Goal: Task Accomplishment & Management: Manage account settings

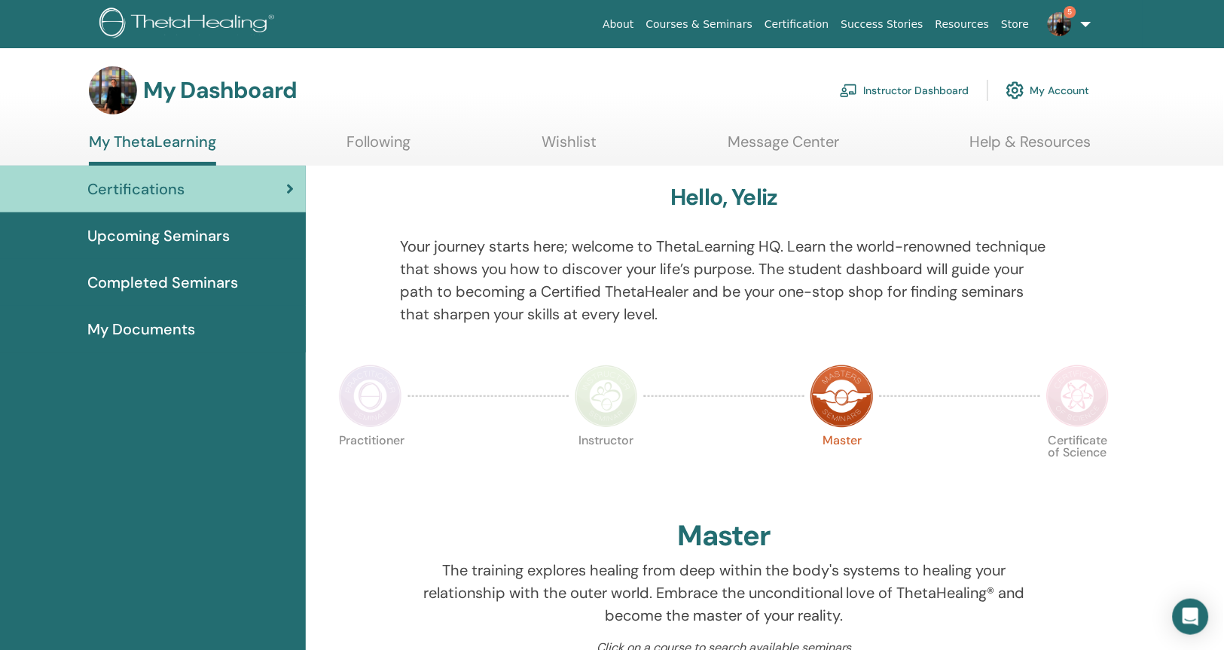
click at [933, 87] on link "Instructor Dashboard" at bounding box center [905, 90] width 130 height 33
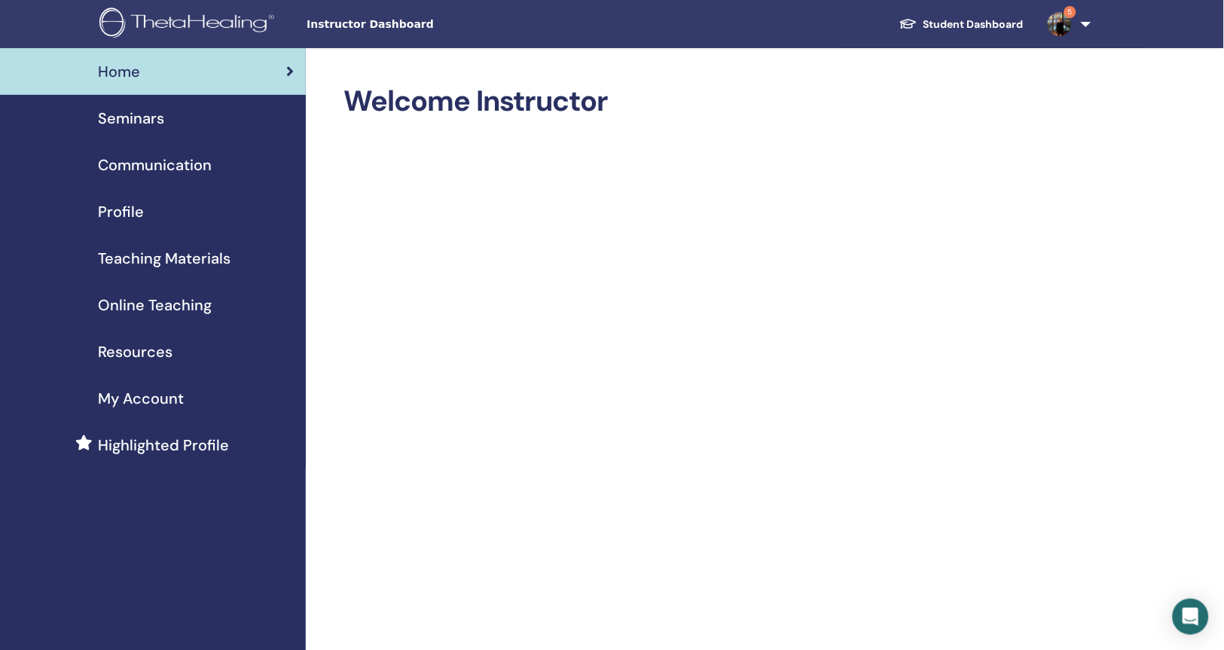
click at [146, 118] on span "Seminars" at bounding box center [131, 118] width 66 height 23
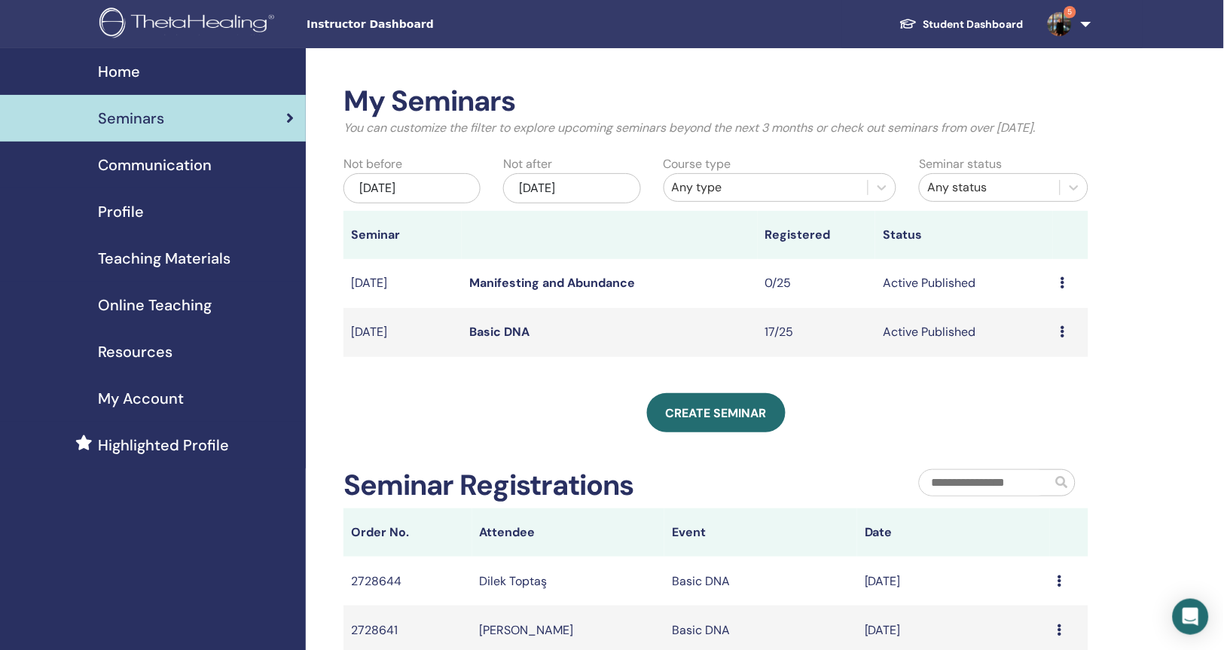
click at [1030, 430] on div "Create seminar" at bounding box center [716, 412] width 745 height 39
click at [1062, 338] on icon at bounding box center [1063, 332] width 5 height 12
click at [925, 408] on div "My Seminars You can customize the filter to explore upcoming seminars beyond th…" at bounding box center [716, 433] width 745 height 699
click at [704, 344] on td "Basic DNA" at bounding box center [609, 332] width 295 height 49
click at [479, 340] on link "Basic DNA" at bounding box center [499, 332] width 60 height 16
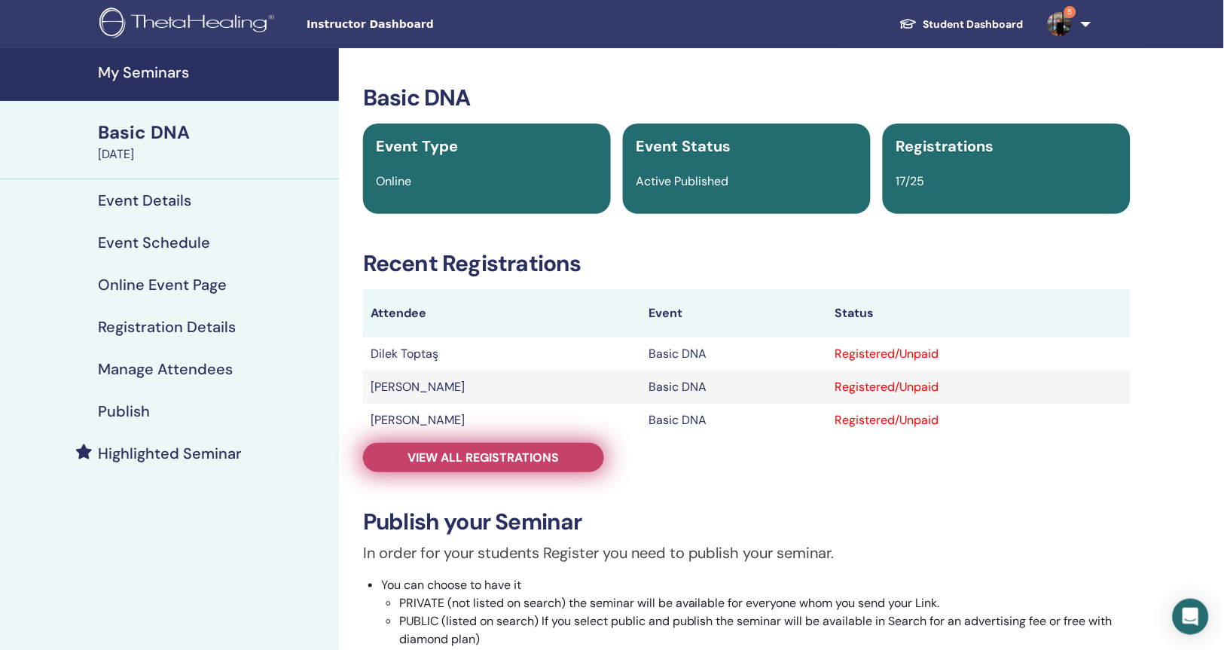
click at [528, 455] on span "View all registrations" at bounding box center [483, 458] width 151 height 16
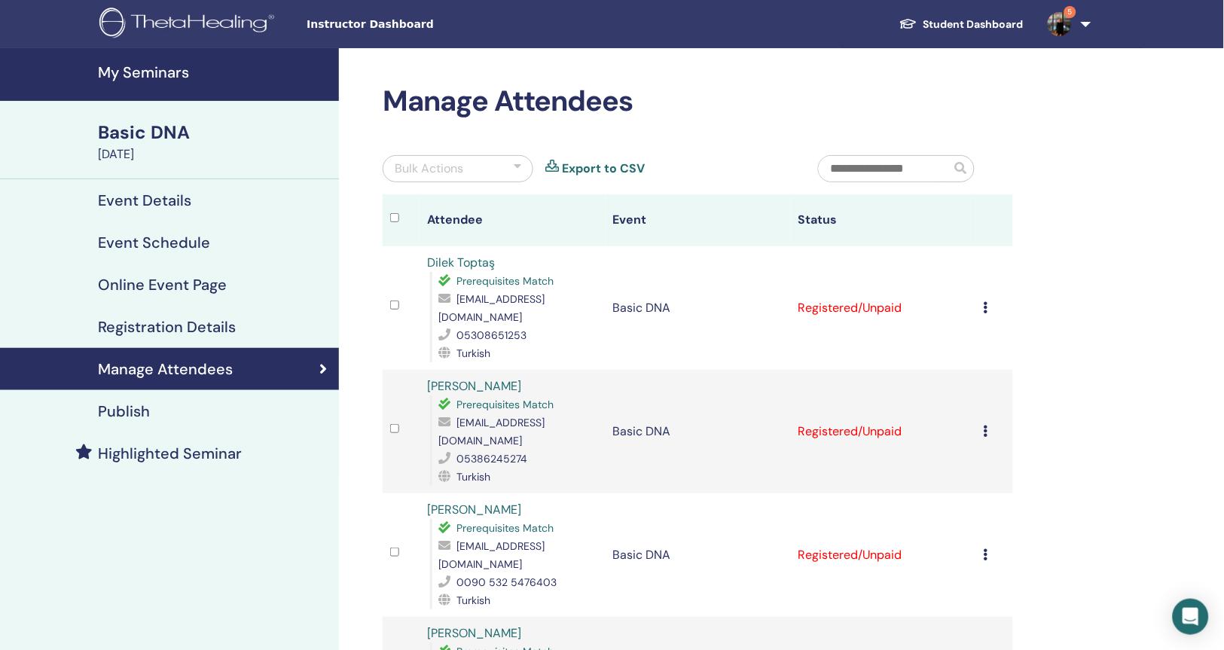
click at [177, 368] on h4 "Manage Attendees" at bounding box center [165, 369] width 135 height 18
click at [988, 303] on icon at bounding box center [986, 307] width 5 height 12
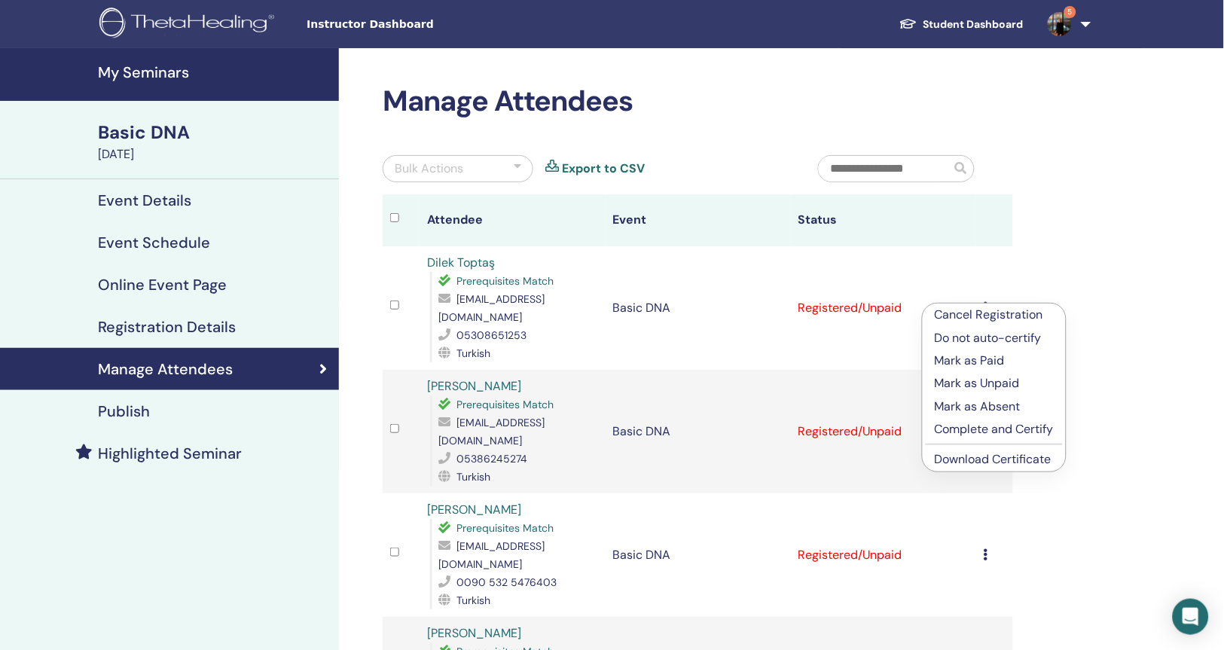
click at [1006, 434] on p "Complete and Certify" at bounding box center [994, 429] width 119 height 18
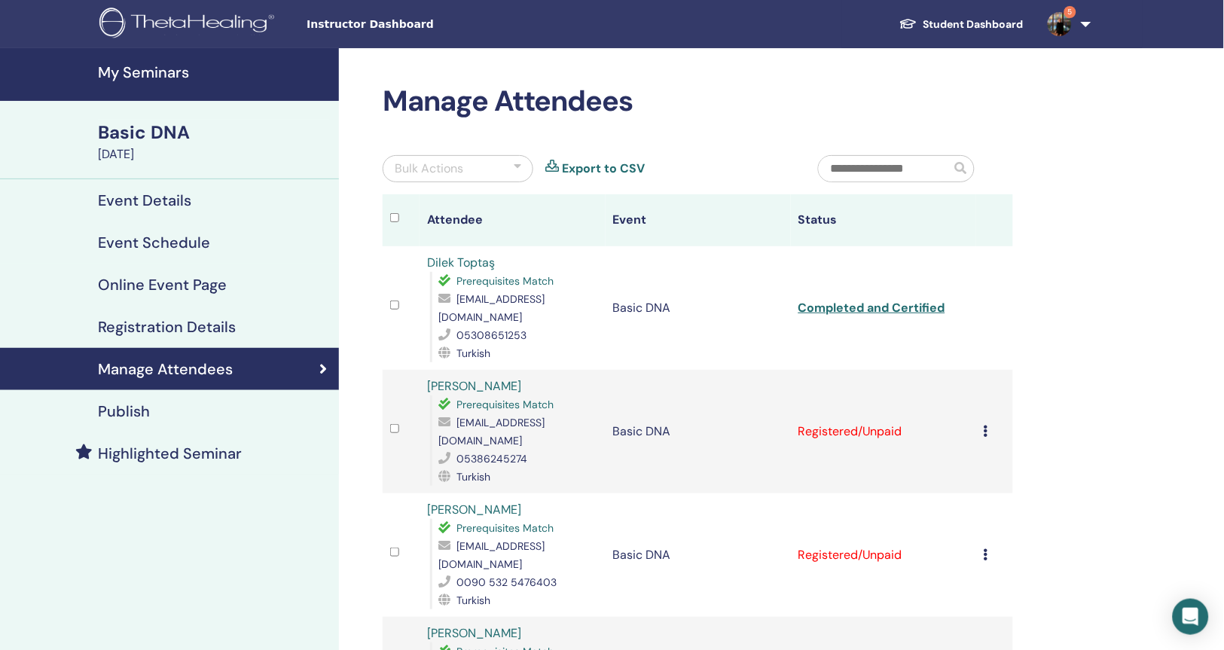
click at [983, 409] on td "Cancel Registration Do not auto-certify Mark as Paid Mark as Unpaid Mark as Abs…" at bounding box center [995, 432] width 37 height 124
click at [987, 425] on icon at bounding box center [986, 431] width 5 height 12
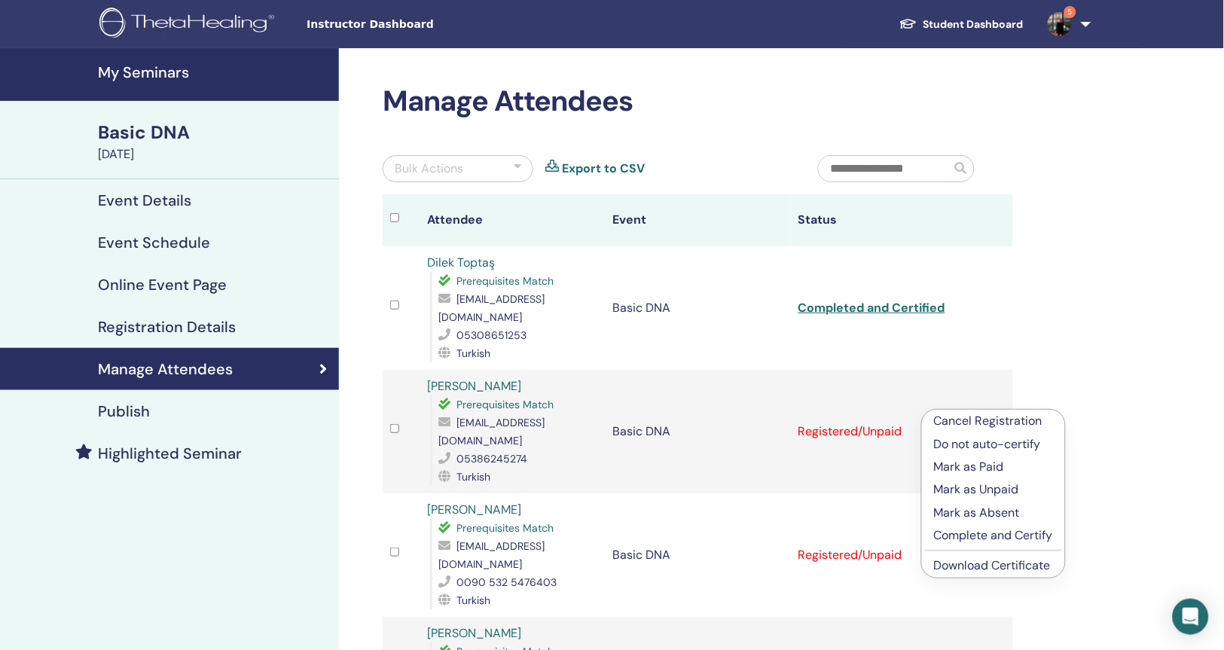
click at [1012, 539] on p "Complete and Certify" at bounding box center [993, 536] width 119 height 18
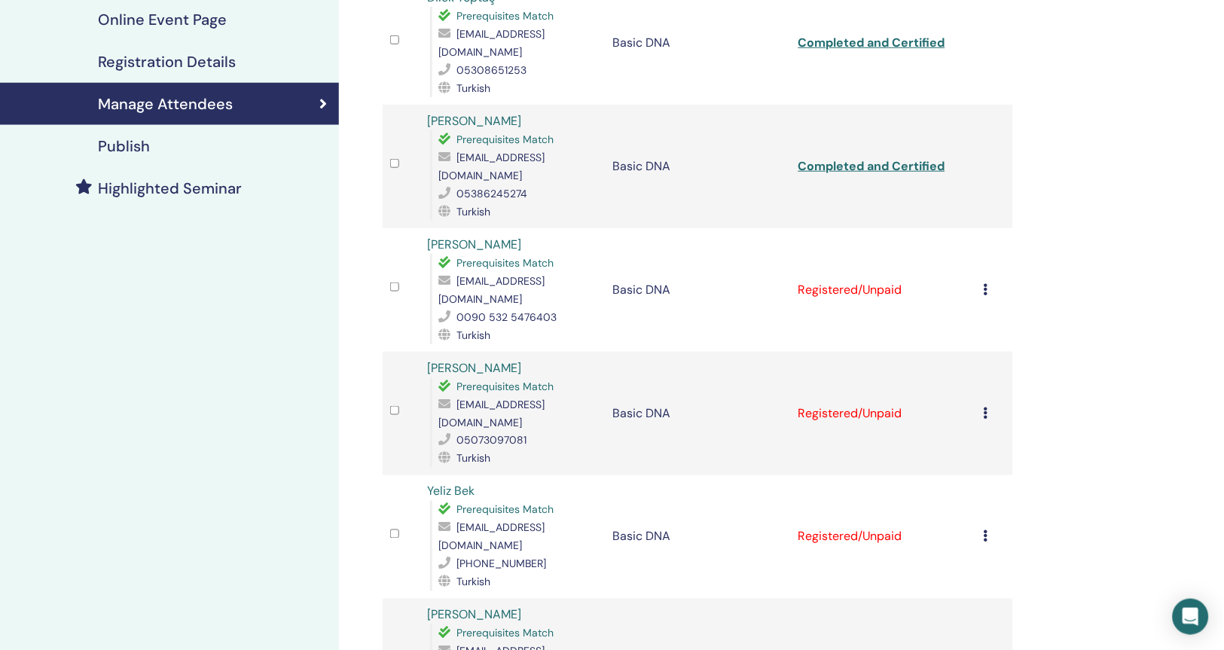
scroll to position [268, 0]
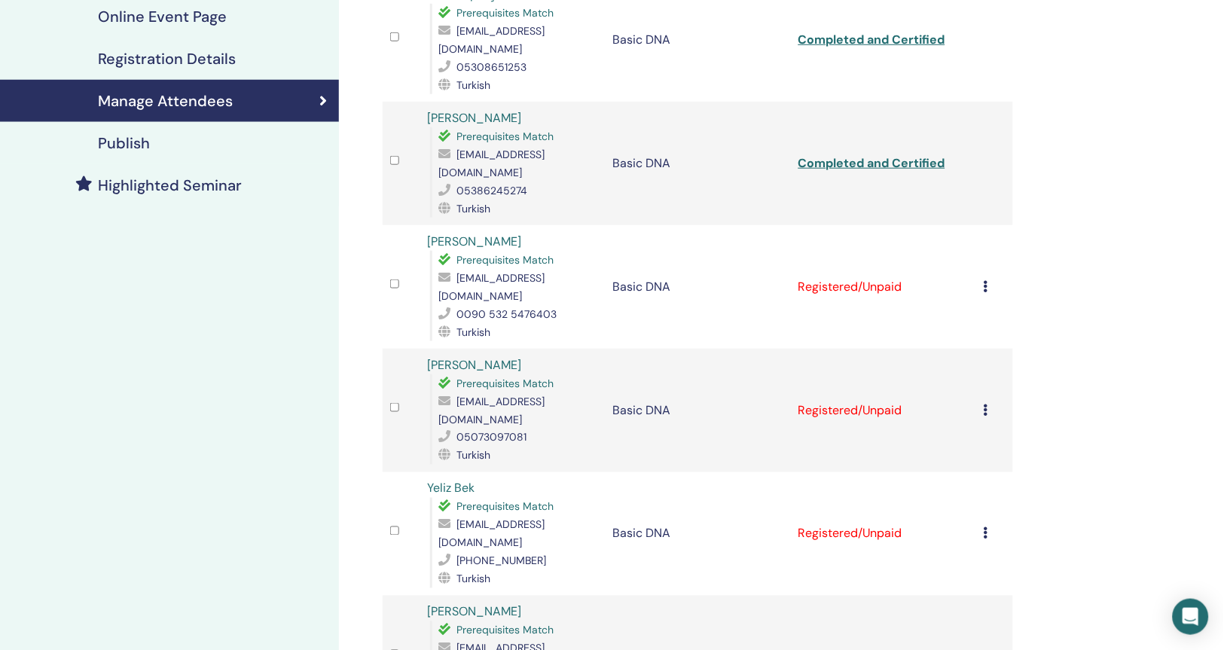
click at [982, 248] on td "Cancel Registration Do not auto-certify Mark as Paid Mark as Unpaid Mark as Abs…" at bounding box center [995, 287] width 37 height 124
click at [986, 280] on icon at bounding box center [986, 286] width 5 height 12
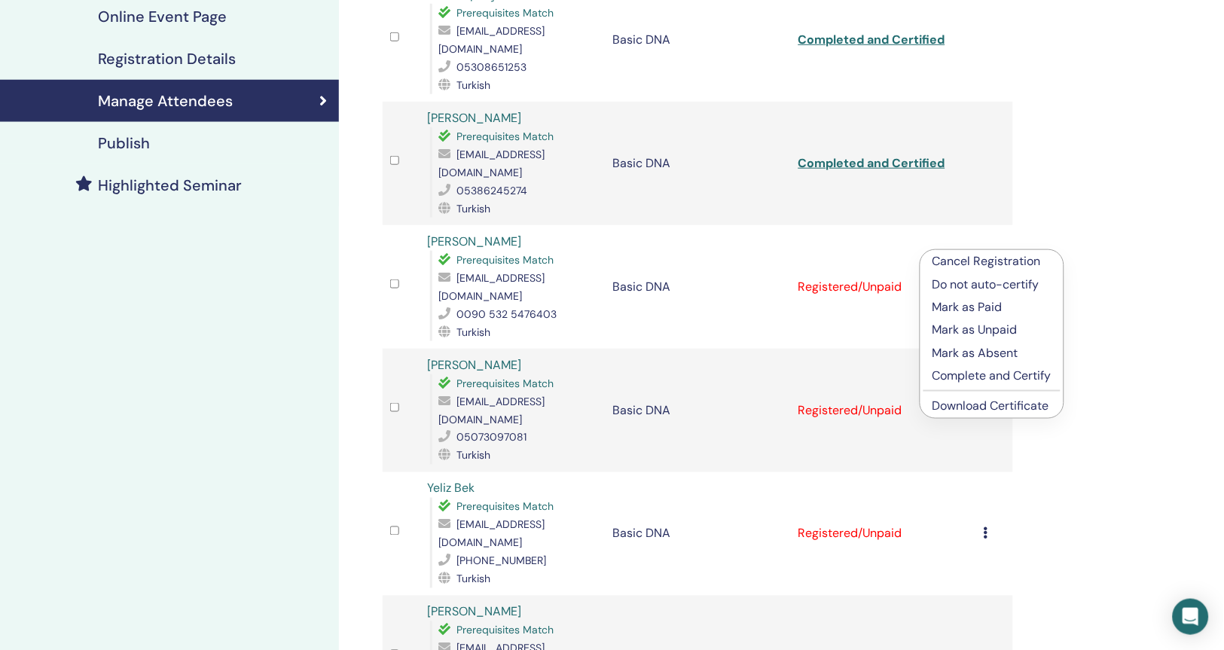
click at [1016, 381] on p "Complete and Certify" at bounding box center [992, 376] width 119 height 18
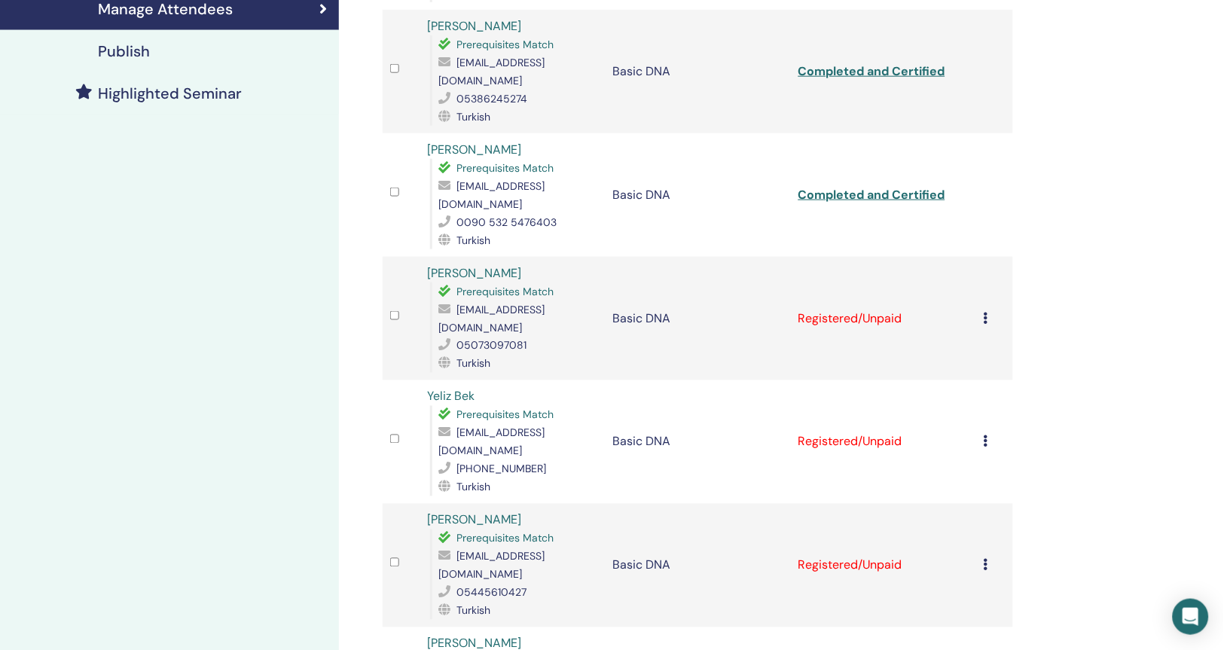
scroll to position [368, 0]
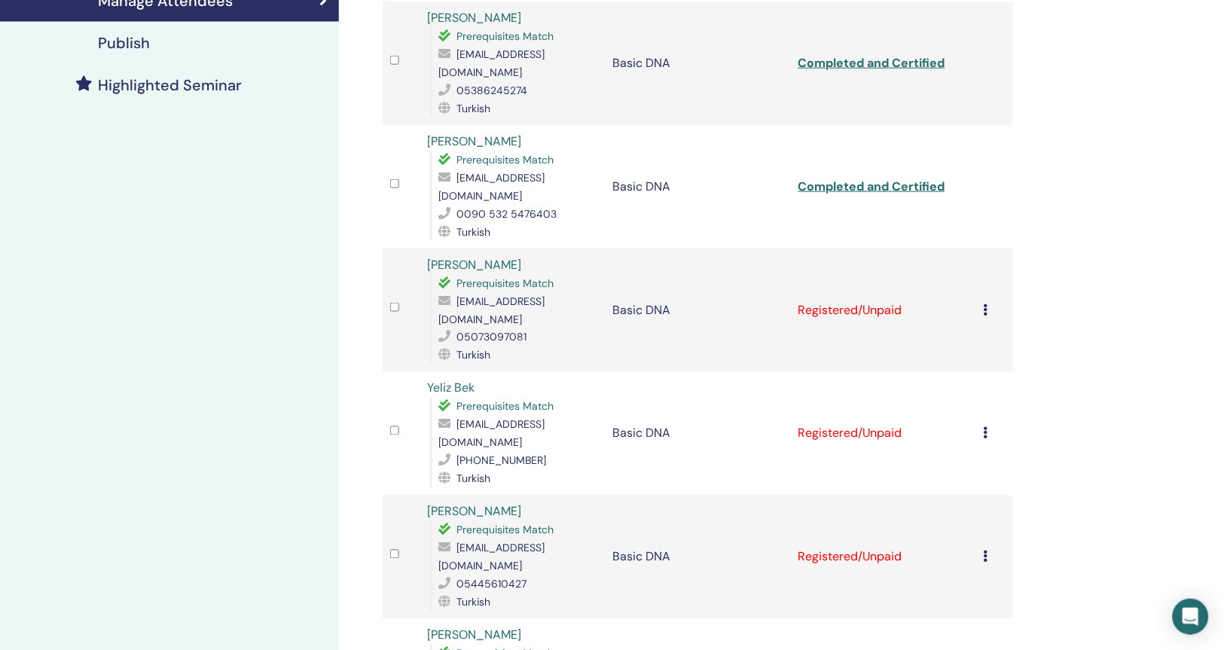
click at [986, 304] on icon at bounding box center [986, 310] width 5 height 12
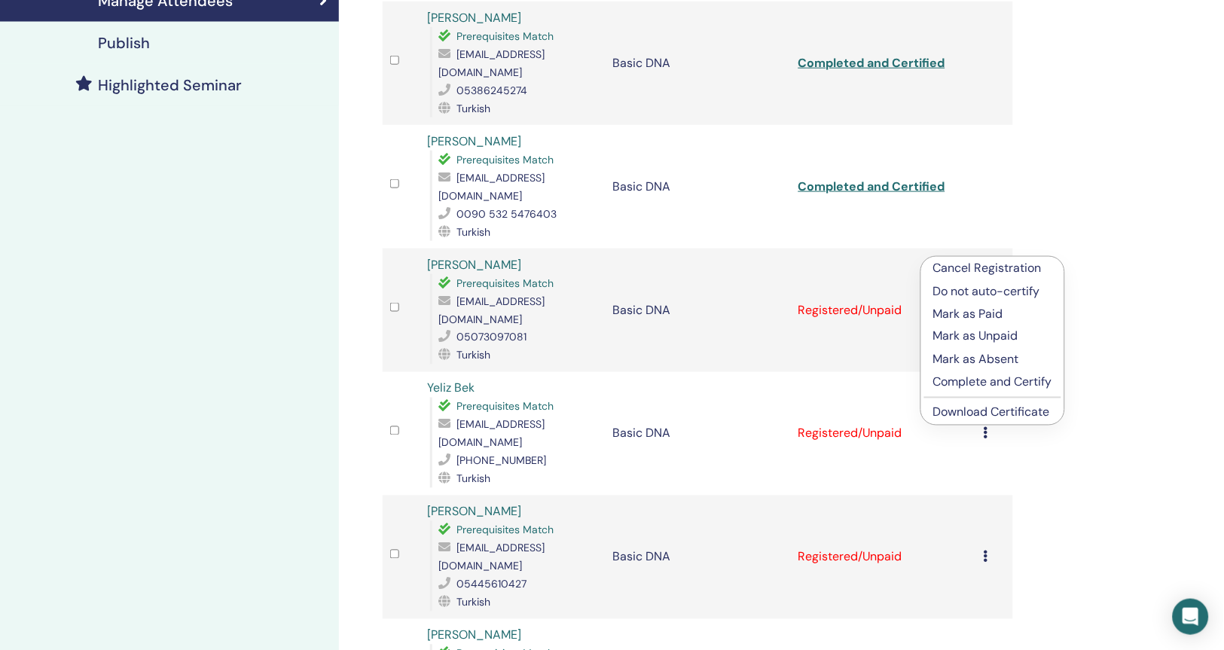
click at [986, 382] on p "Complete and Certify" at bounding box center [993, 383] width 119 height 18
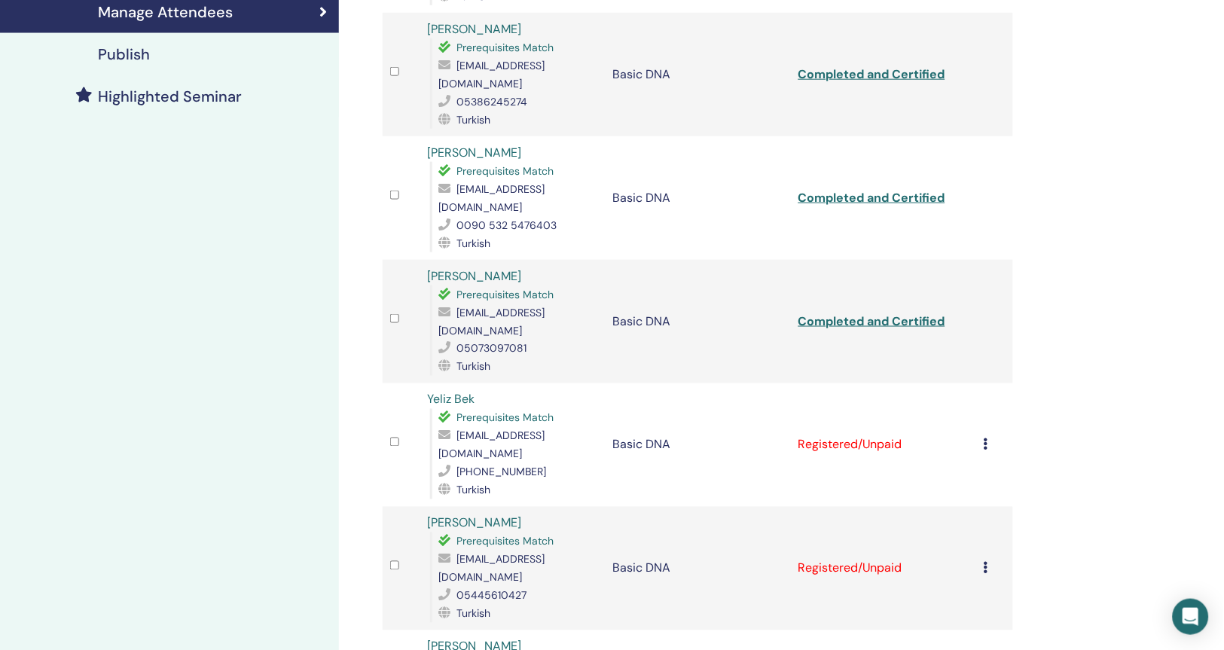
scroll to position [461, 0]
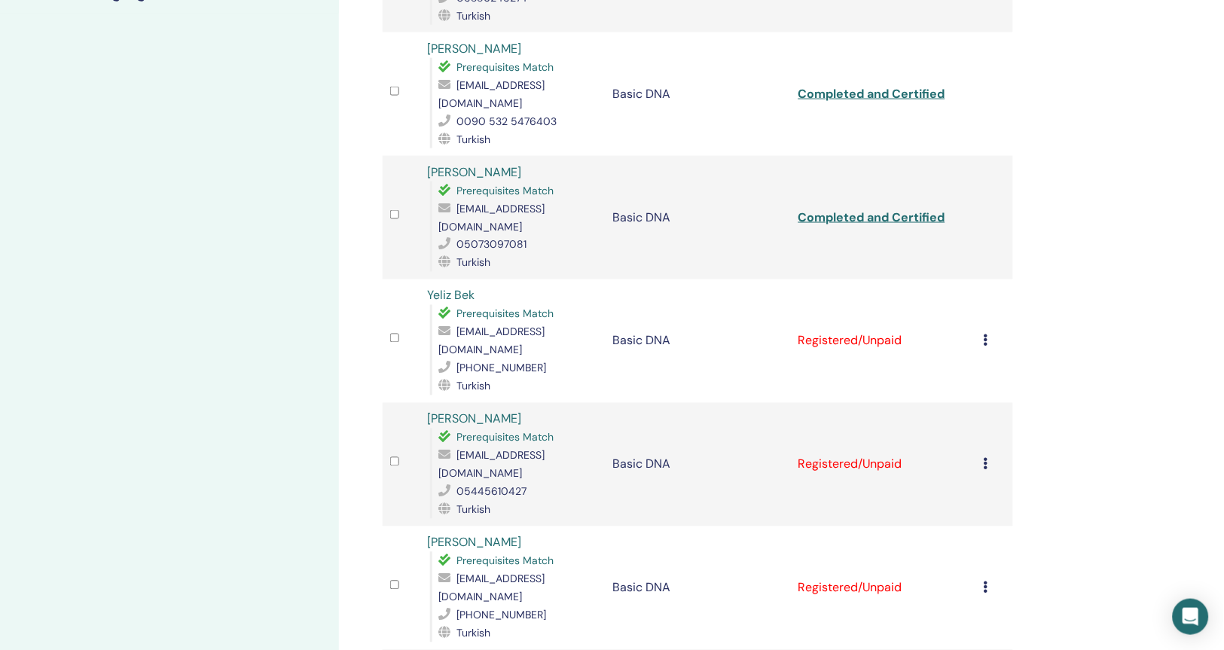
click at [986, 335] on icon at bounding box center [986, 341] width 5 height 12
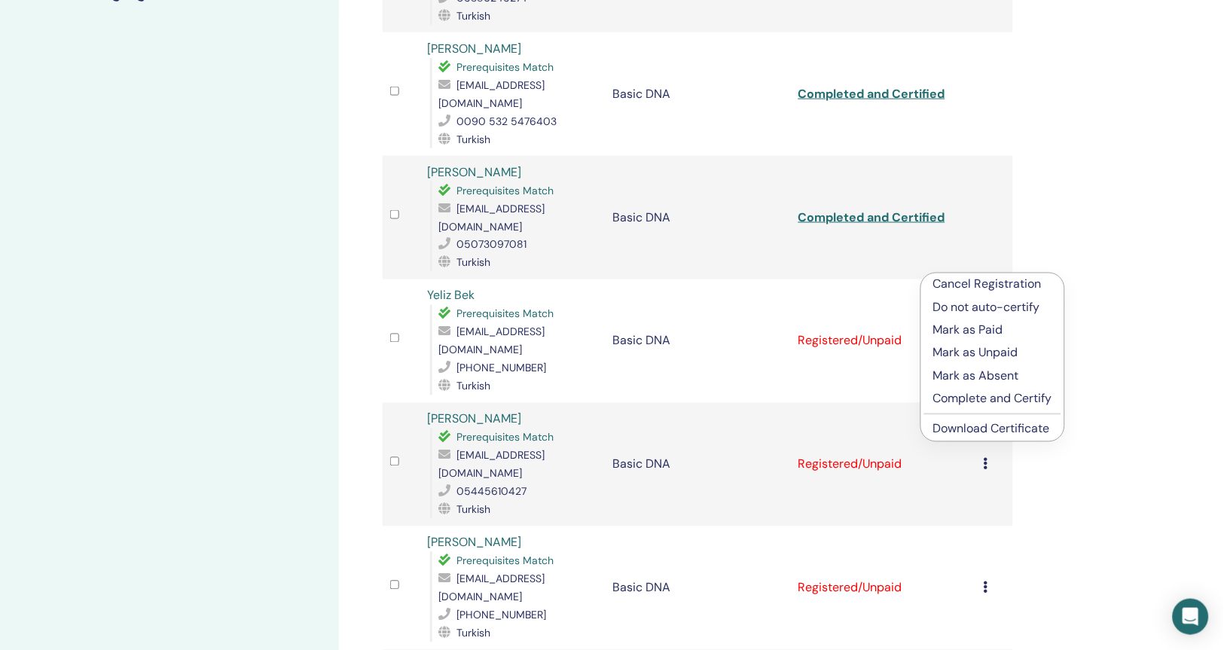
click at [1004, 406] on p "Complete and Certify" at bounding box center [993, 399] width 119 height 18
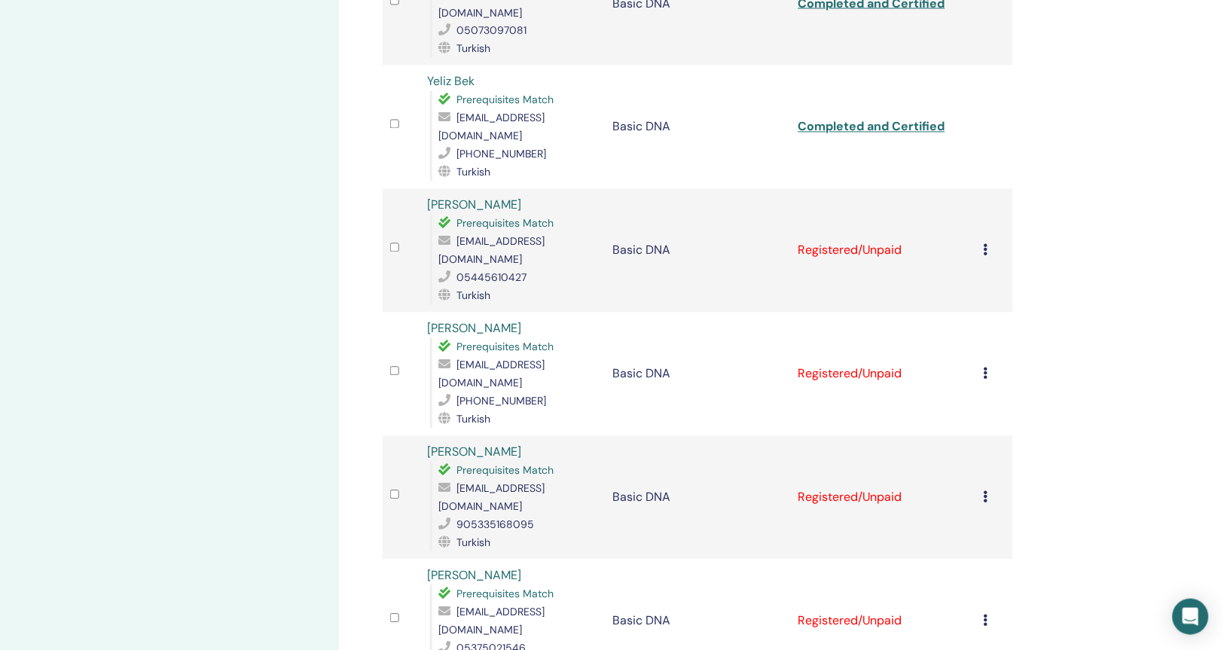
scroll to position [676, 0]
click at [986, 243] on icon at bounding box center [986, 249] width 5 height 12
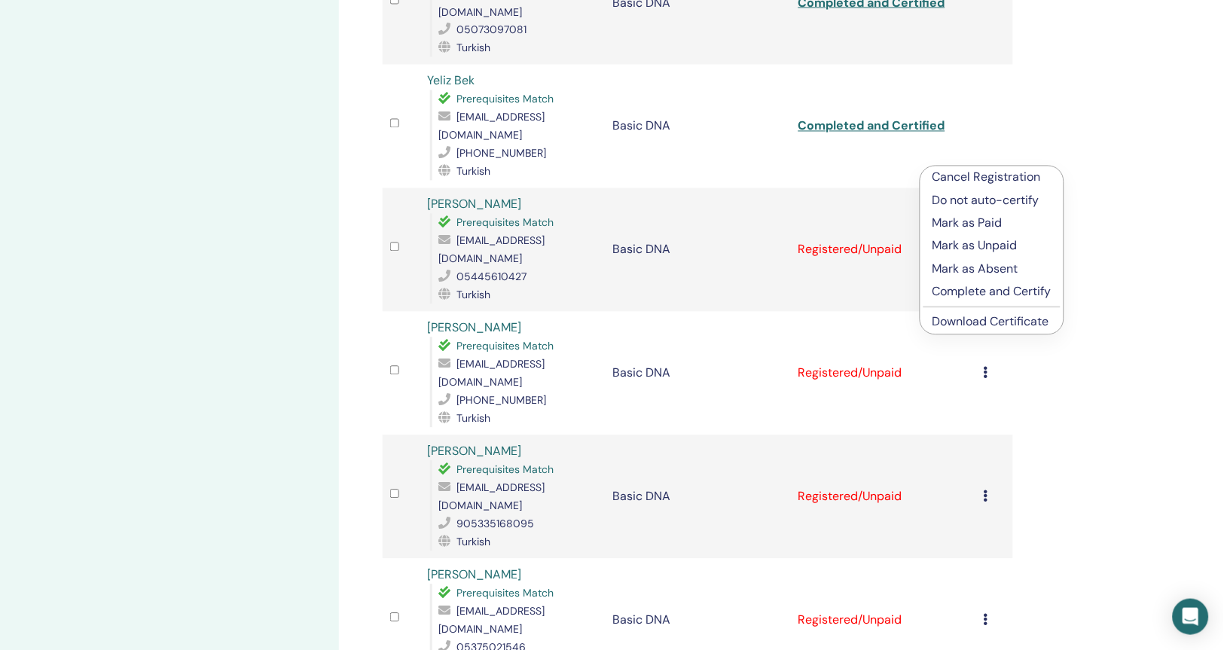
click at [1000, 297] on p "Complete and Certify" at bounding box center [992, 292] width 119 height 18
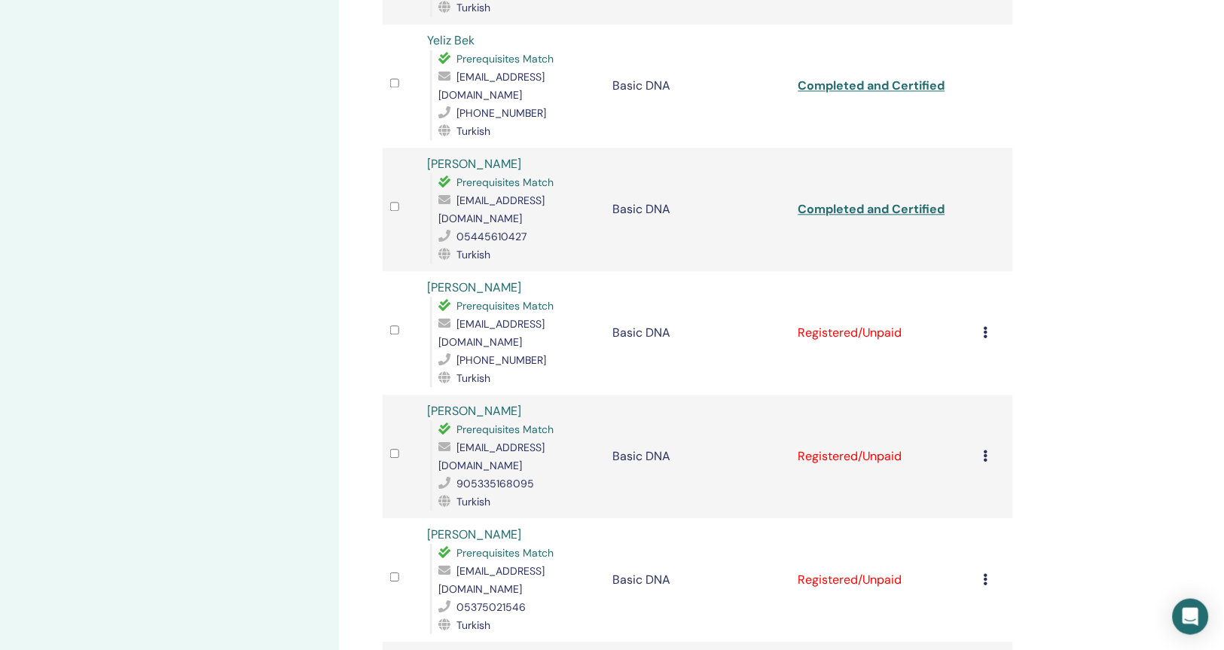
scroll to position [721, 0]
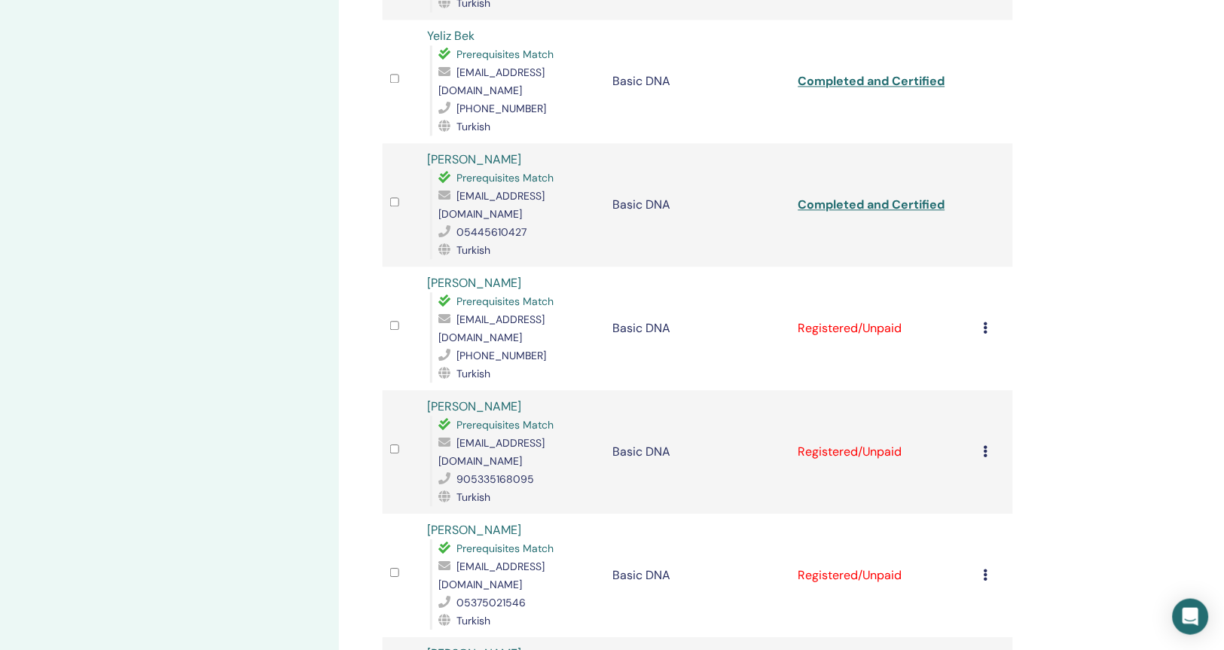
click at [988, 322] on icon at bounding box center [986, 328] width 5 height 12
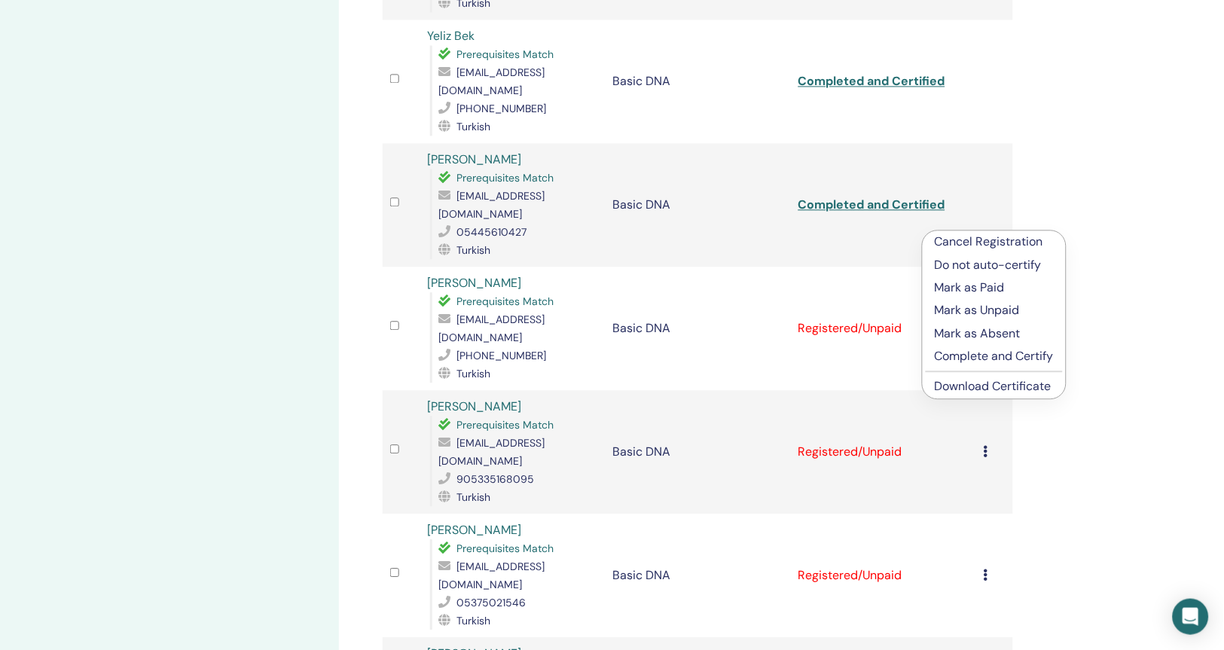
click at [991, 357] on p "Complete and Certify" at bounding box center [994, 356] width 119 height 18
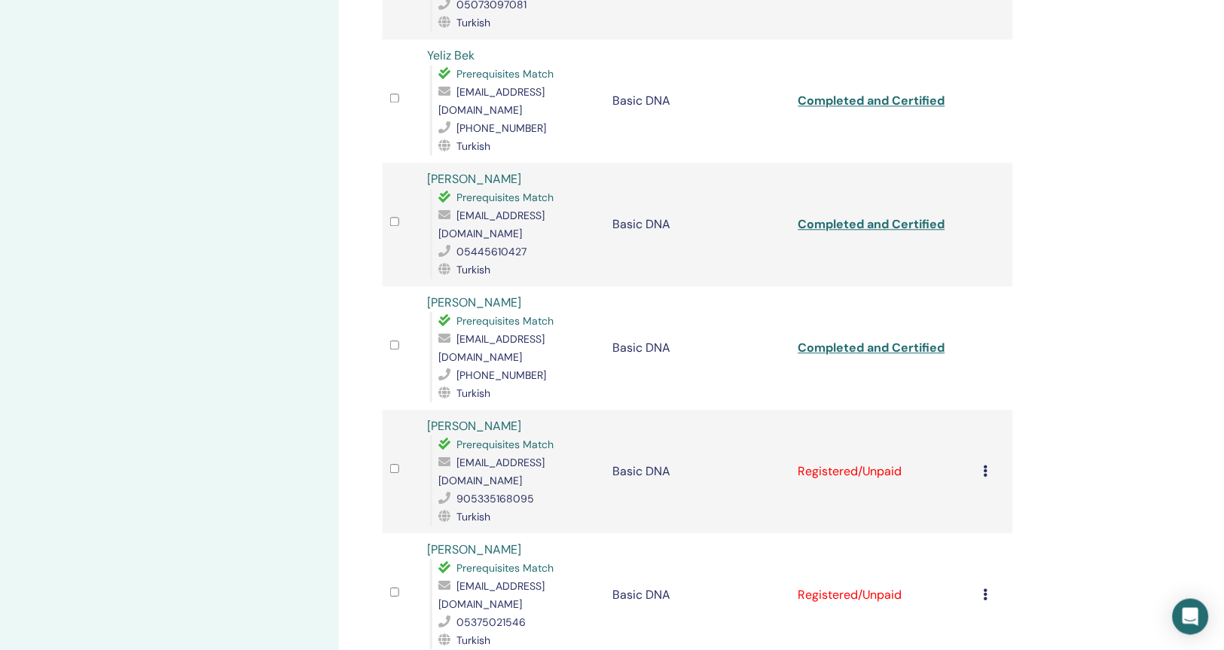
scroll to position [732, 0]
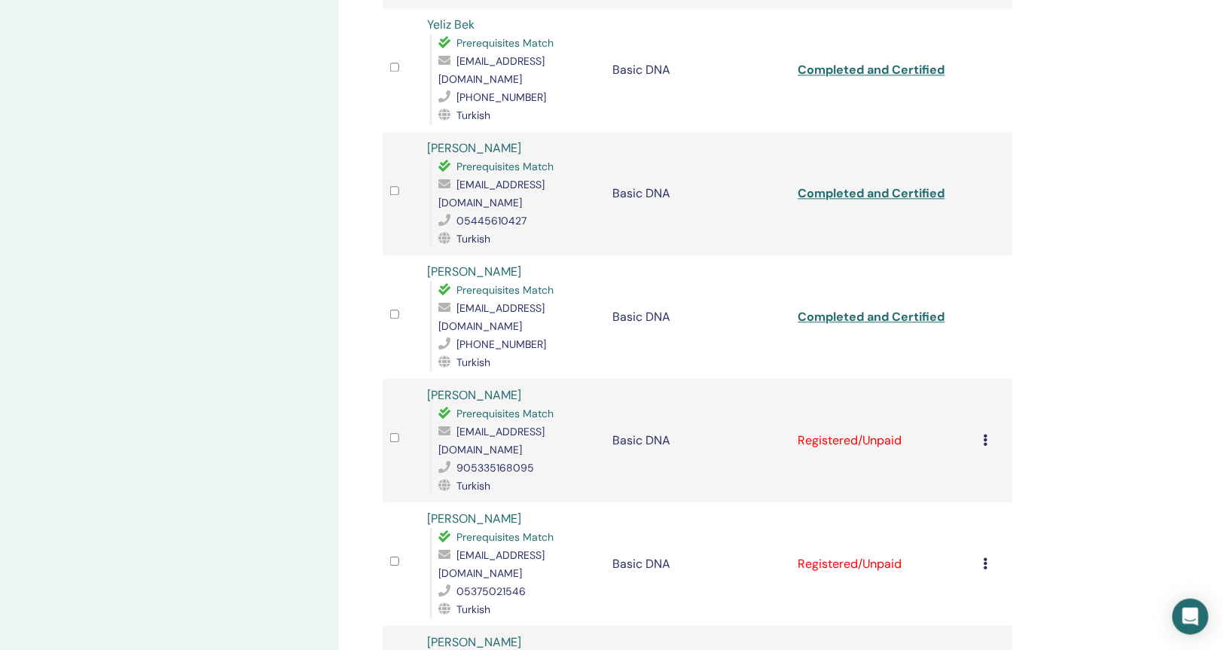
click at [984, 434] on icon at bounding box center [986, 440] width 5 height 12
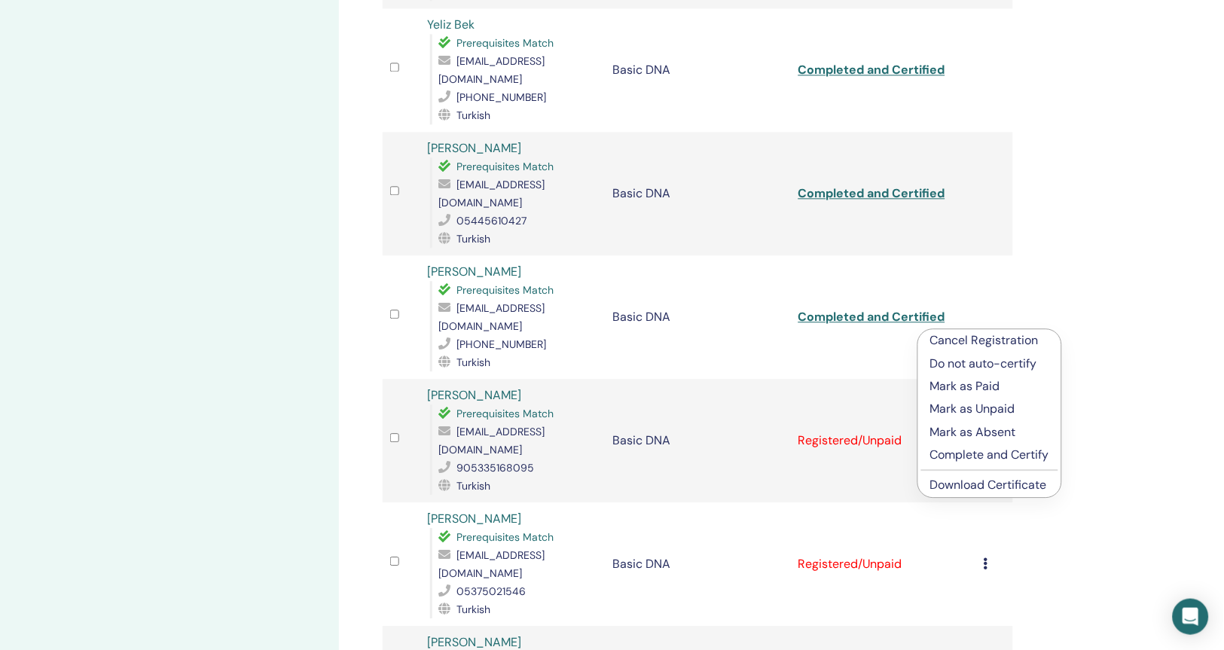
click at [996, 457] on p "Complete and Certify" at bounding box center [990, 455] width 119 height 18
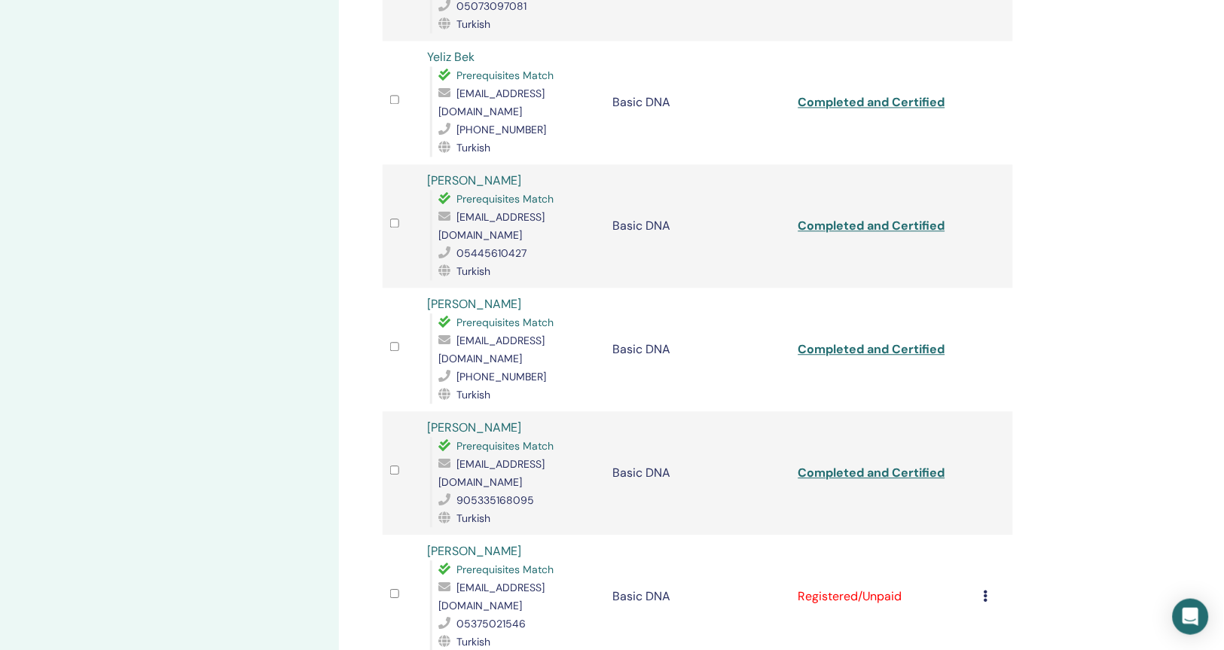
scroll to position [714, 0]
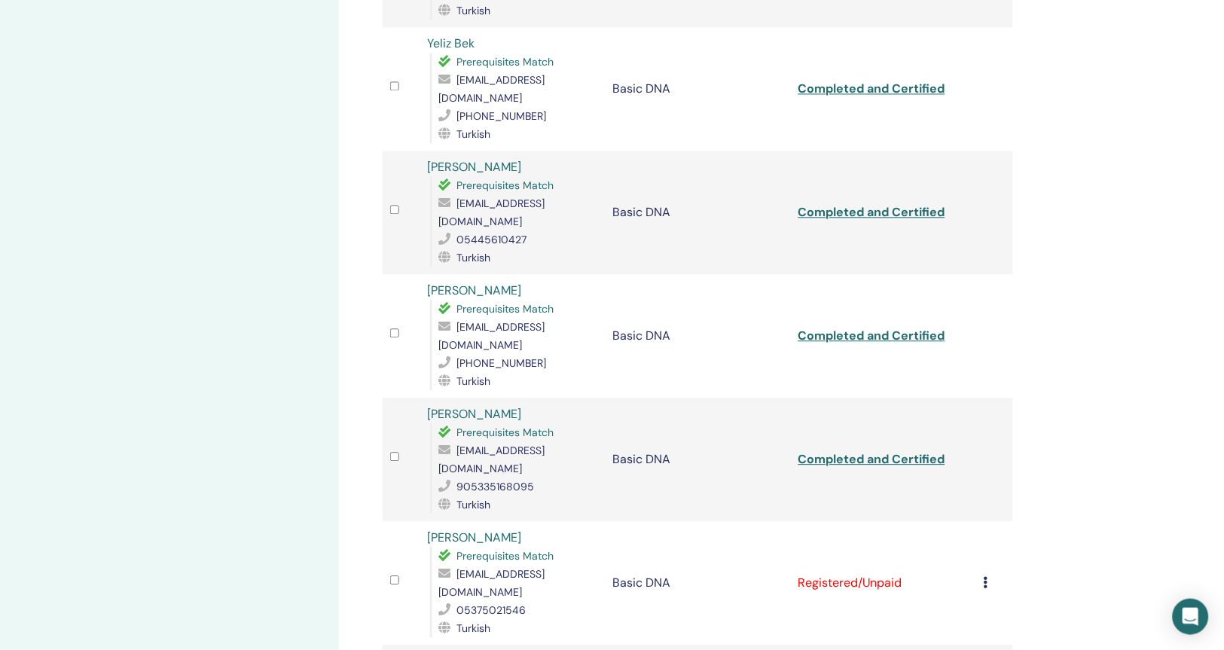
click at [986, 576] on icon at bounding box center [986, 582] width 5 height 12
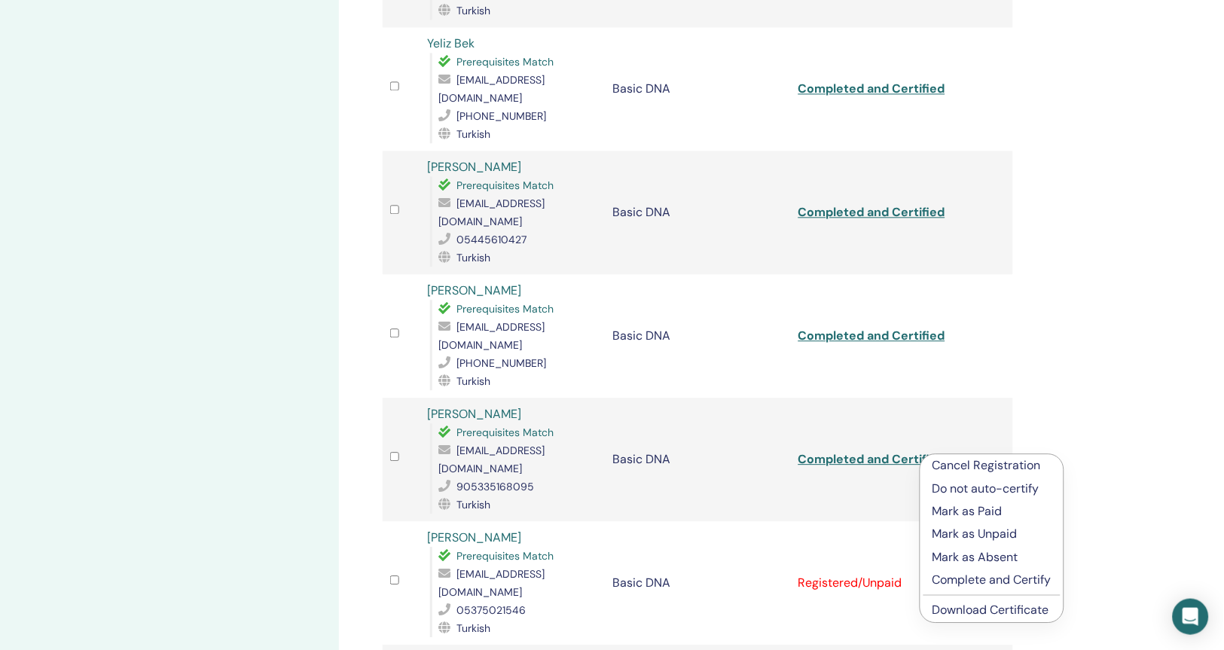
click at [986, 580] on p "Complete and Certify" at bounding box center [992, 580] width 119 height 18
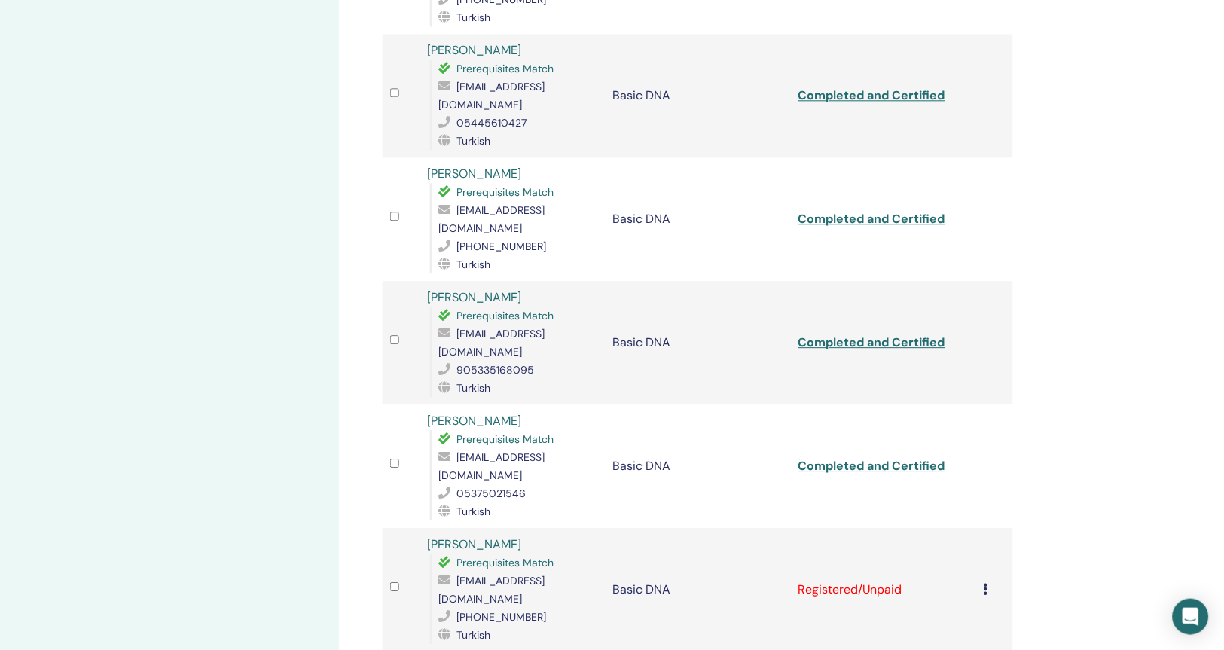
scroll to position [835, 0]
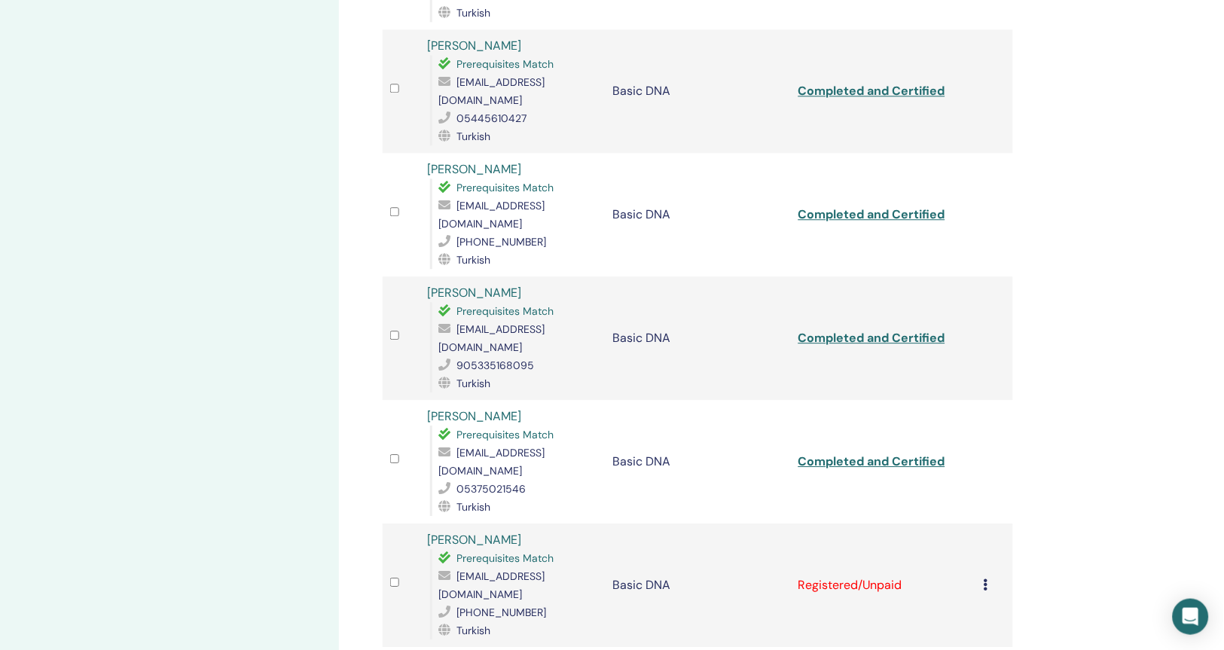
click at [986, 579] on icon at bounding box center [986, 585] width 5 height 12
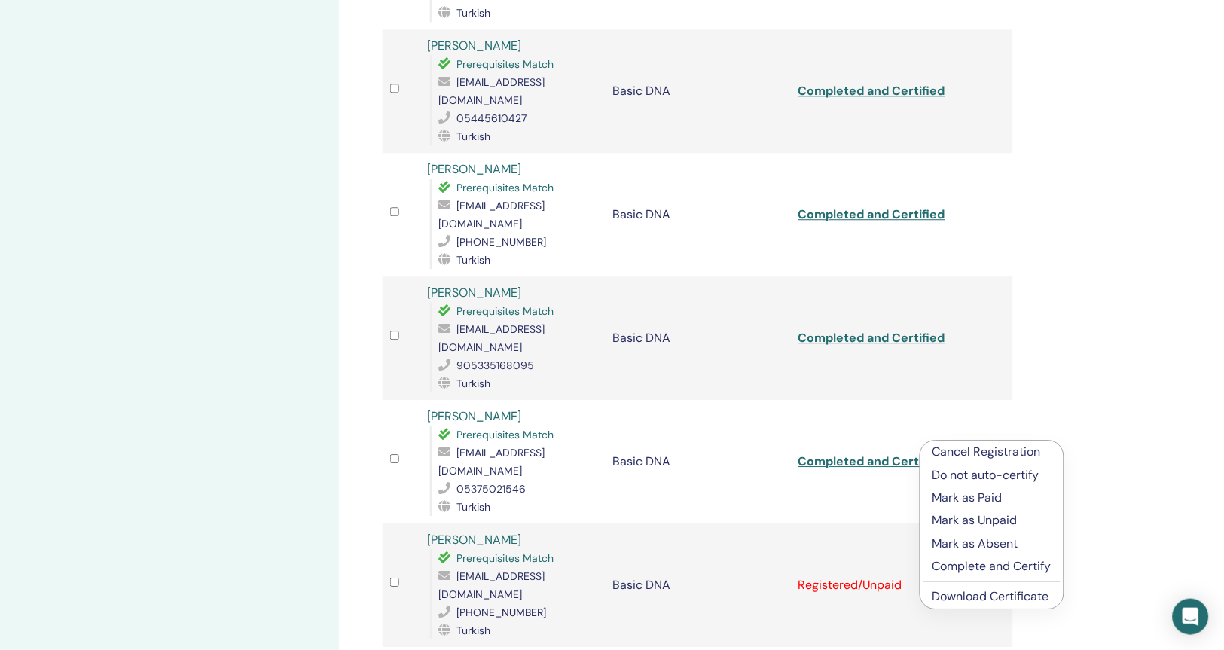
click at [998, 570] on p "Complete and Certify" at bounding box center [992, 567] width 119 height 18
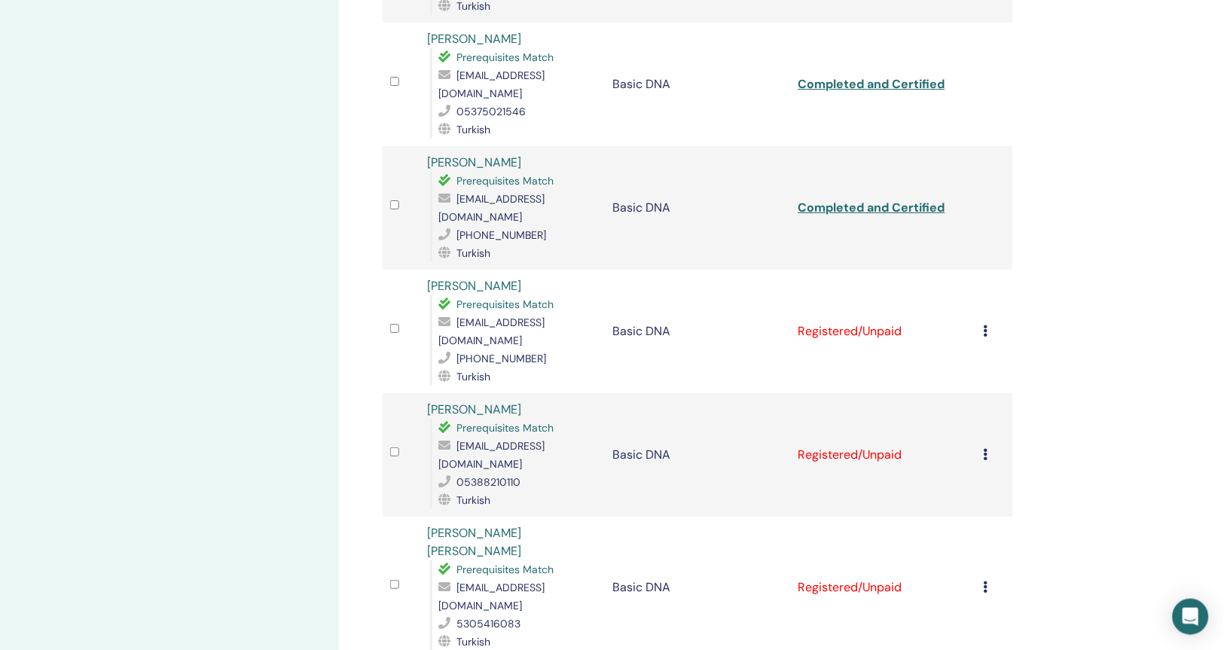
scroll to position [1216, 0]
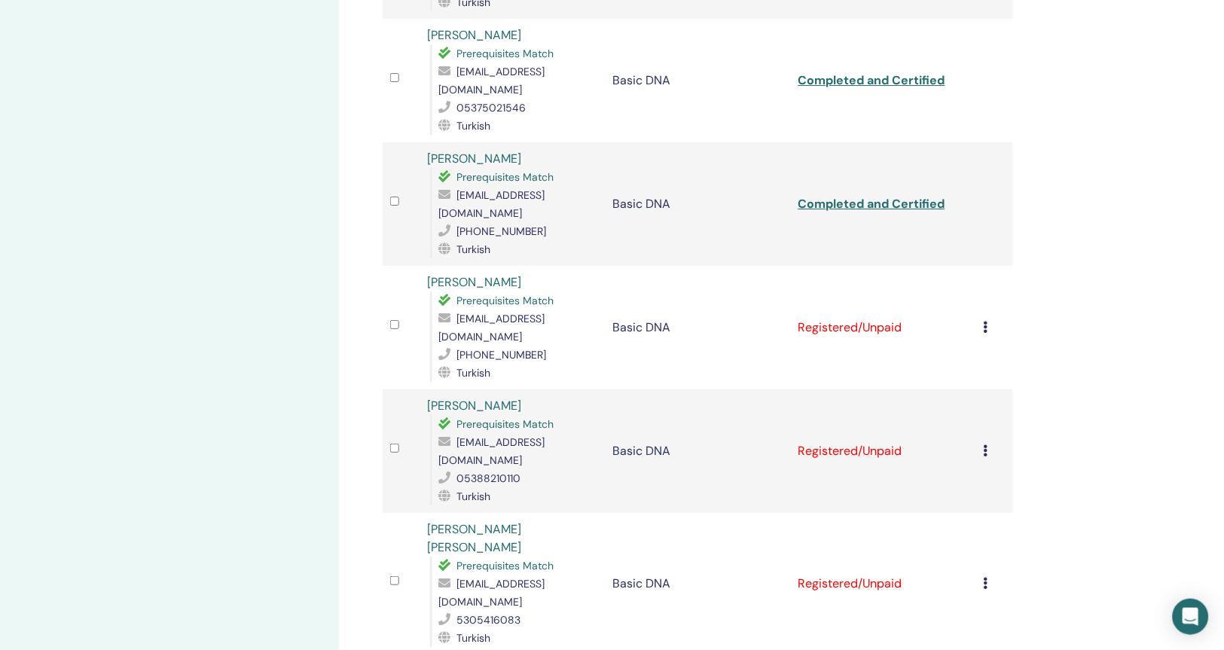
click at [986, 321] on icon at bounding box center [986, 327] width 5 height 12
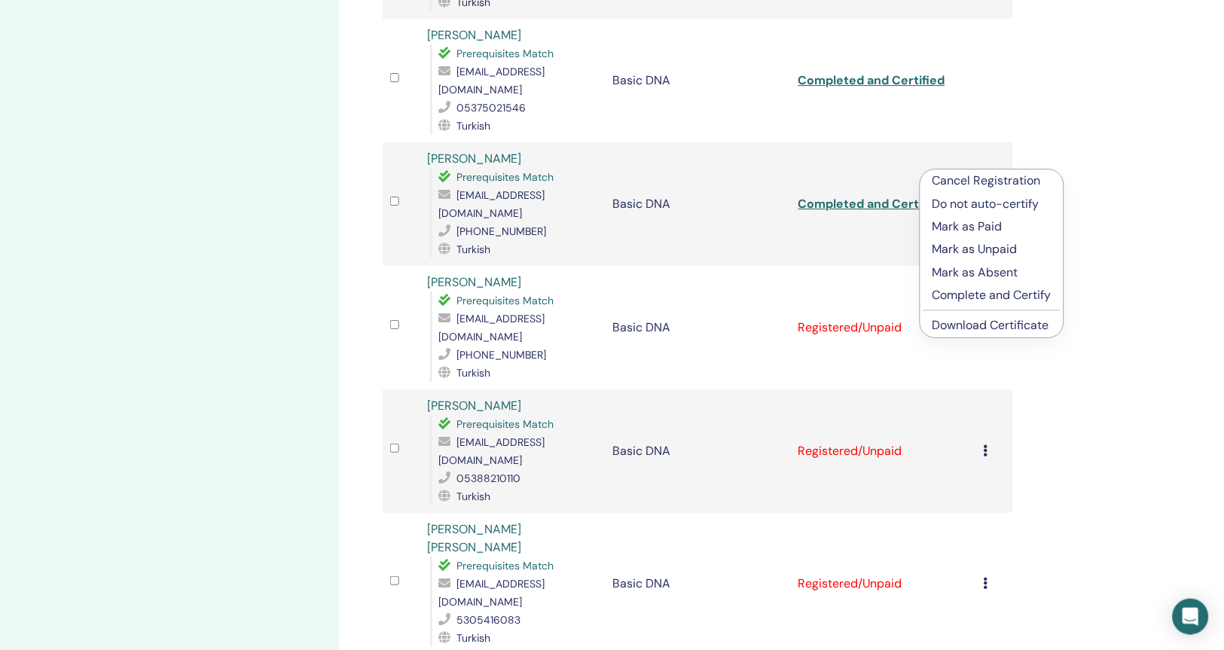
click at [972, 295] on p "Complete and Certify" at bounding box center [992, 295] width 119 height 18
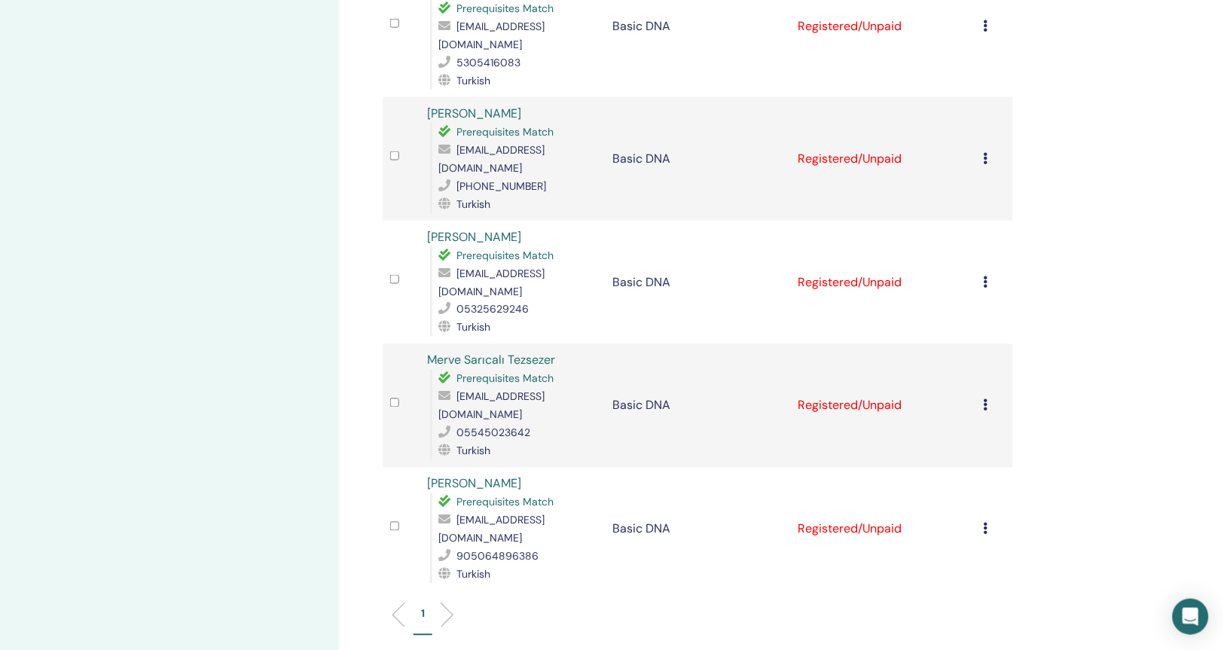
scroll to position [1771, 0]
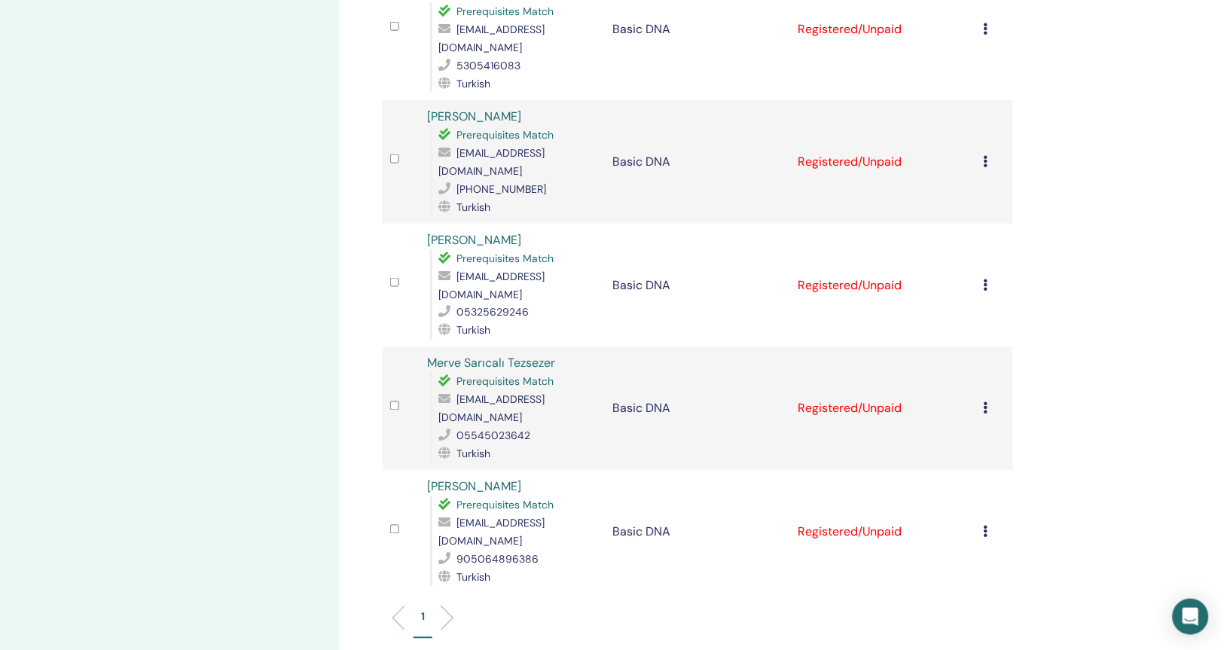
click at [985, 526] on icon at bounding box center [986, 532] width 5 height 12
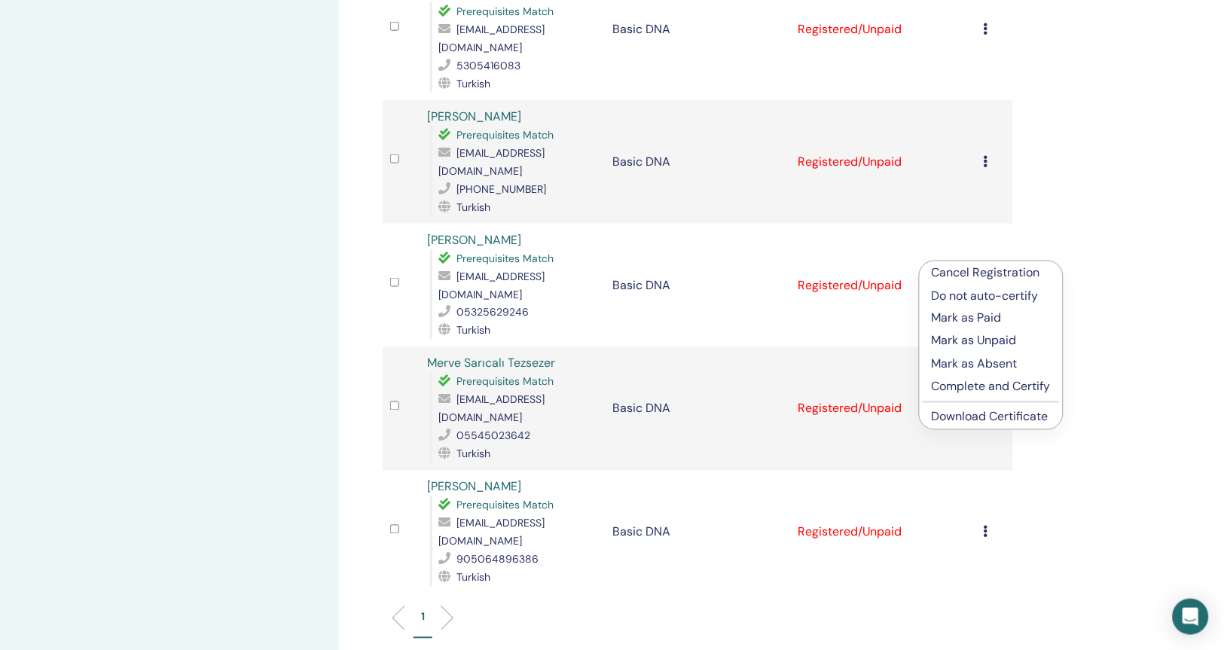
click at [980, 390] on p "Complete and Certify" at bounding box center [991, 387] width 119 height 18
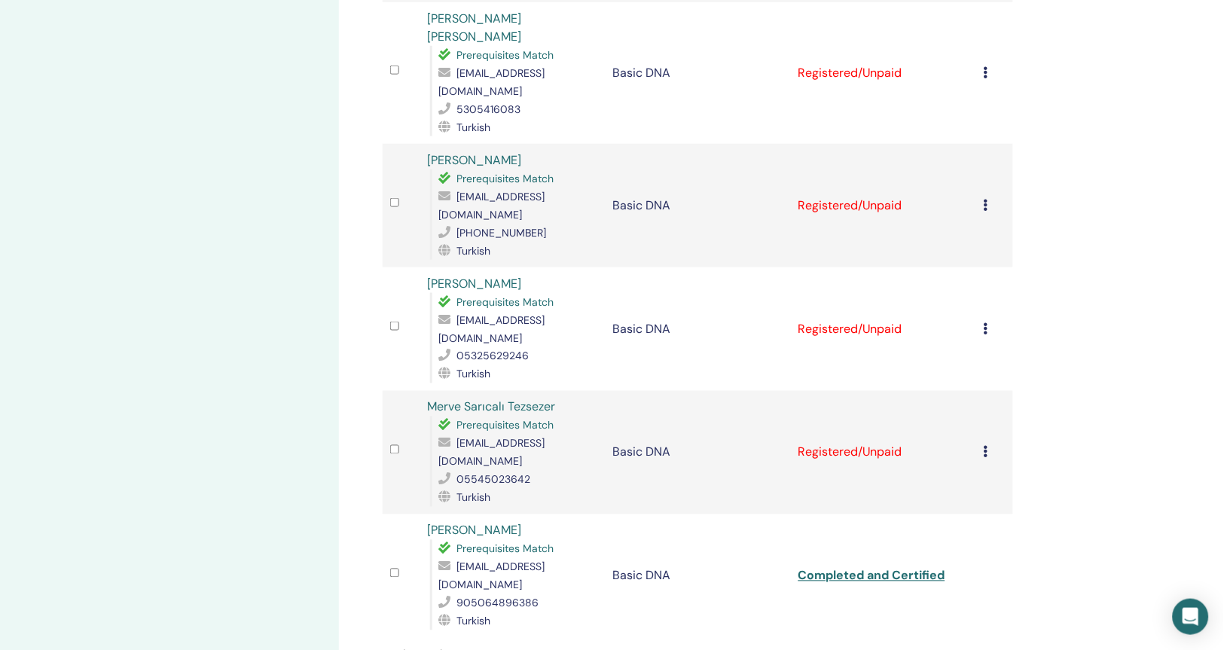
scroll to position [1720, 0]
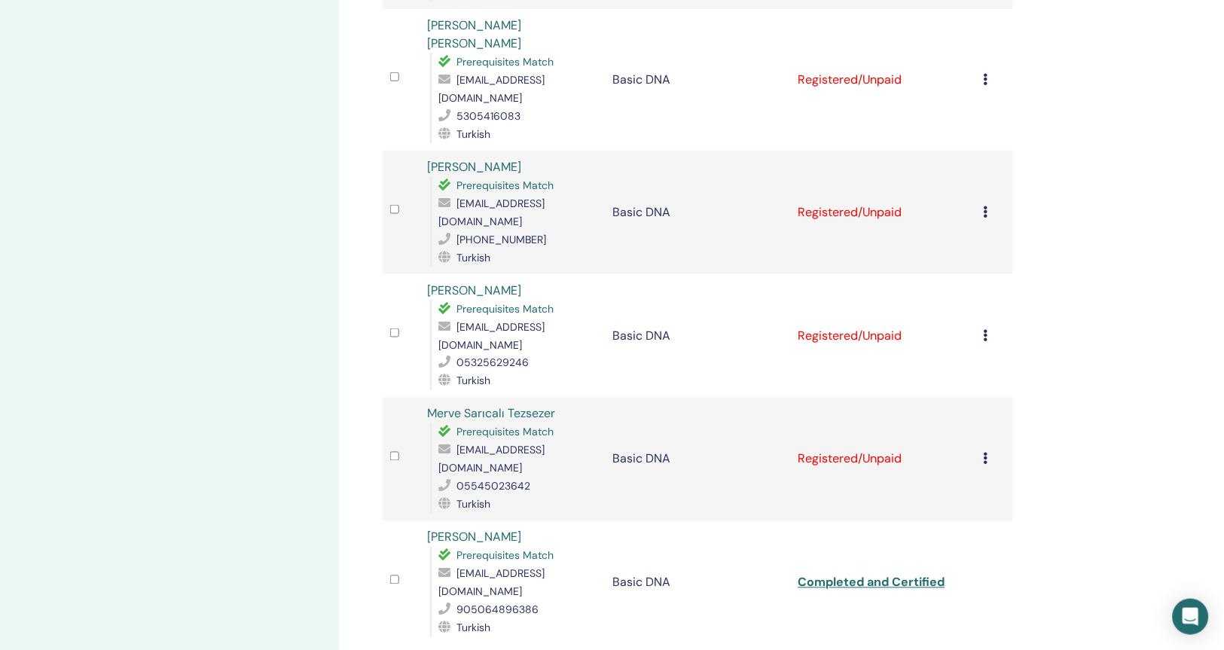
click at [987, 453] on icon at bounding box center [986, 459] width 5 height 12
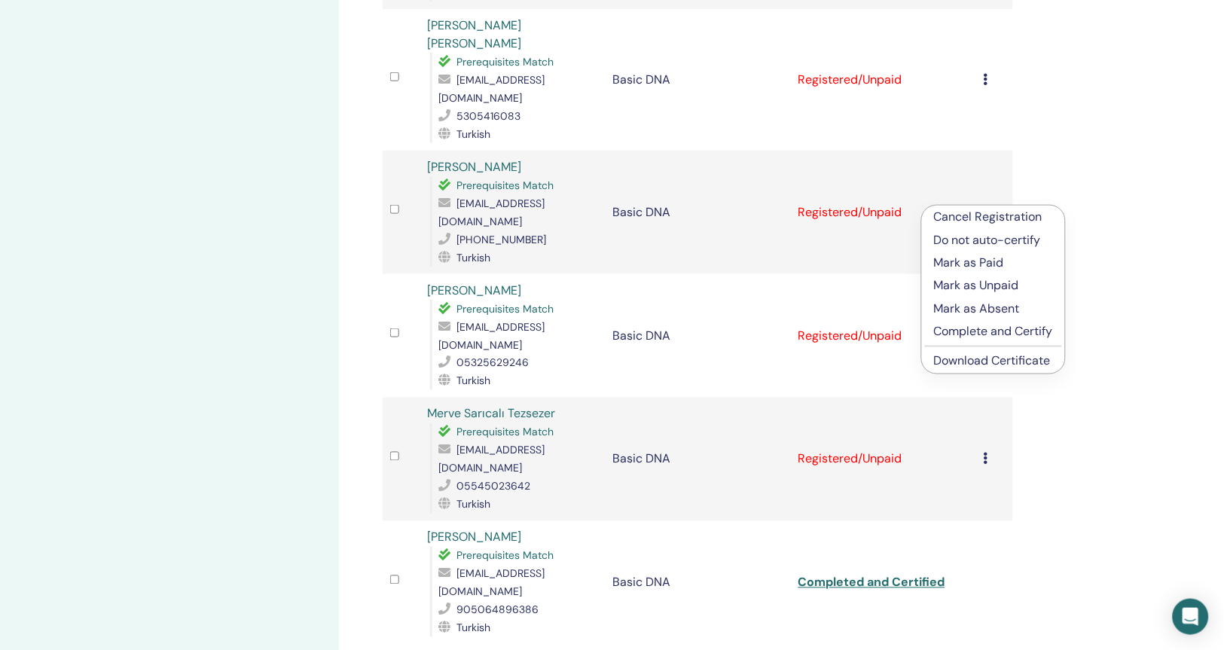
click at [986, 330] on p "Complete and Certify" at bounding box center [993, 332] width 119 height 18
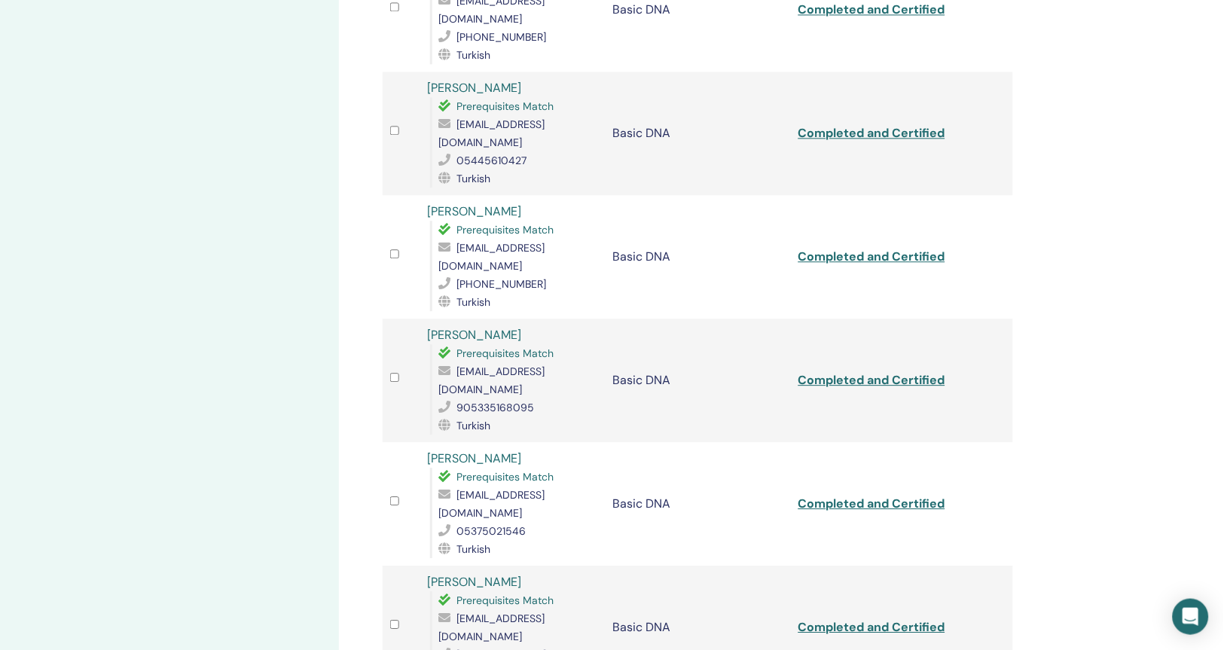
scroll to position [1315, 0]
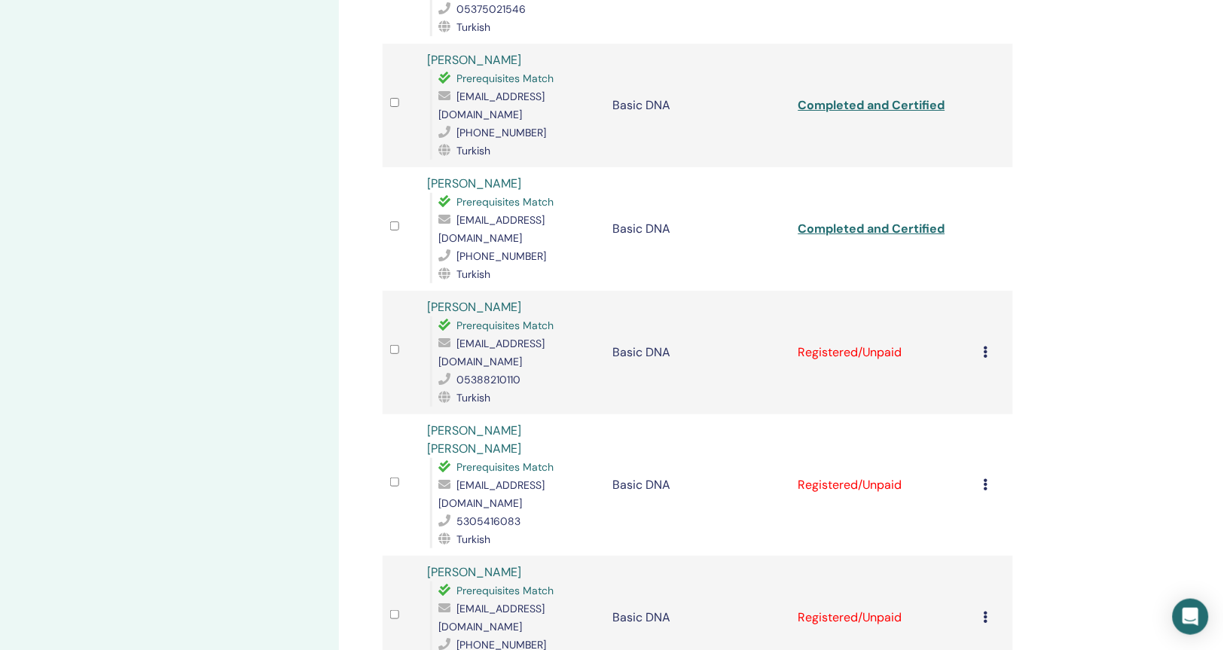
click at [988, 346] on icon at bounding box center [986, 352] width 5 height 12
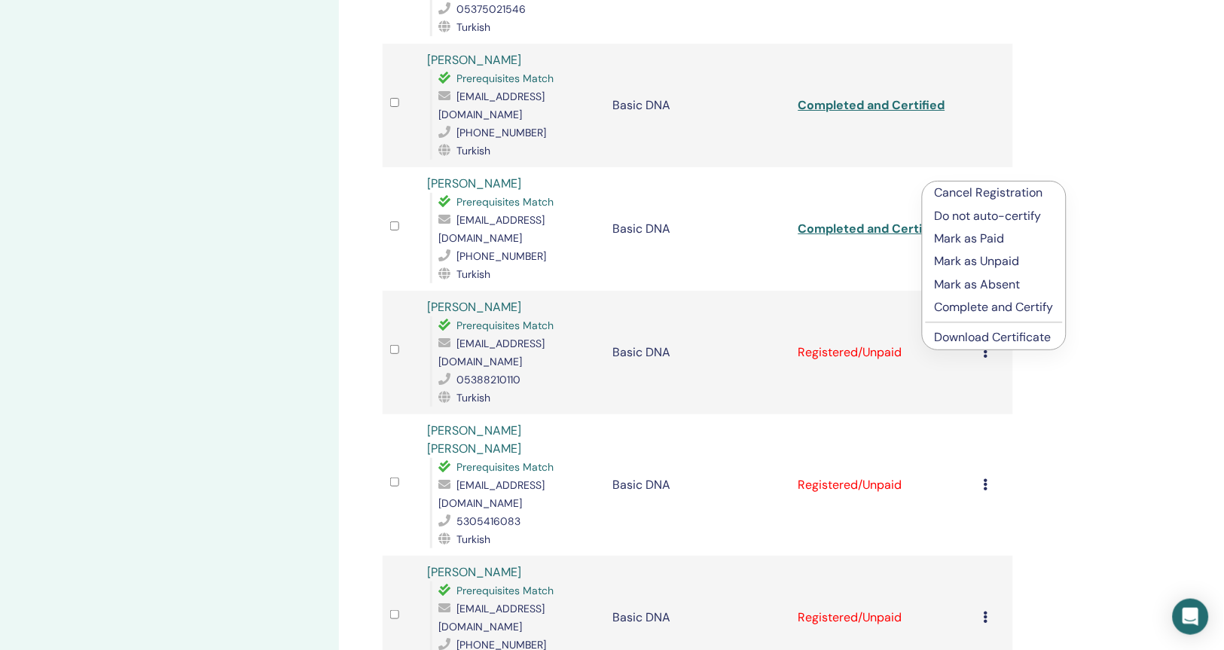
click at [981, 305] on p "Complete and Certify" at bounding box center [994, 307] width 119 height 18
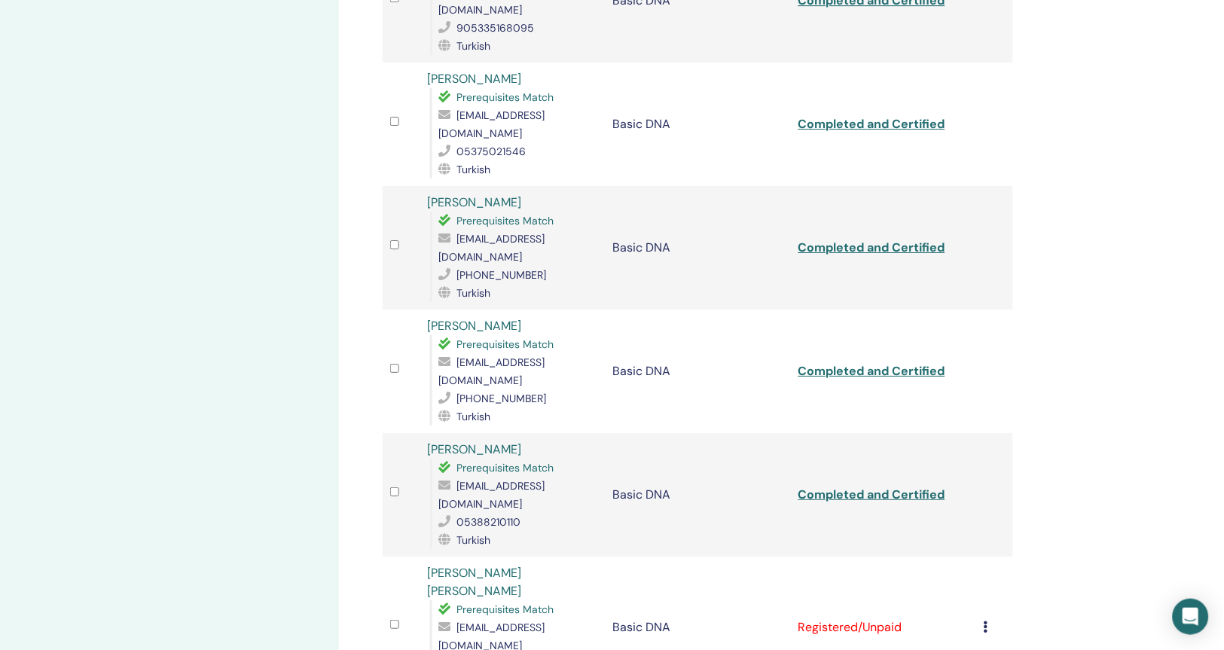
scroll to position [1193, 0]
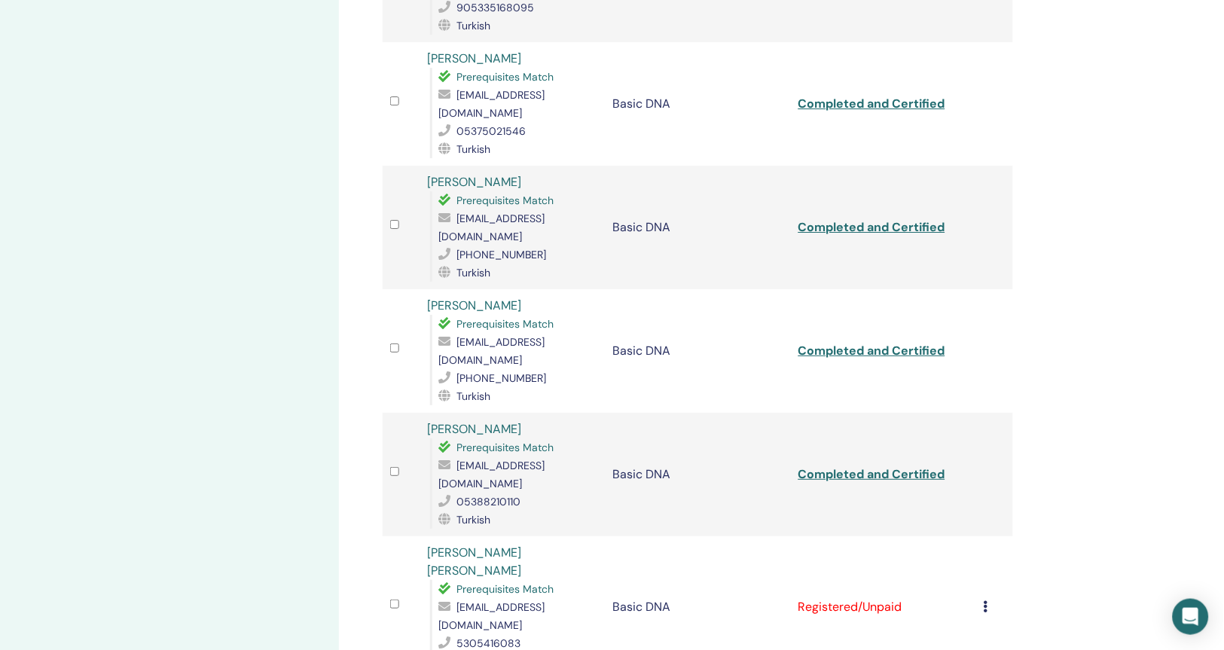
click at [986, 601] on icon at bounding box center [986, 607] width 5 height 12
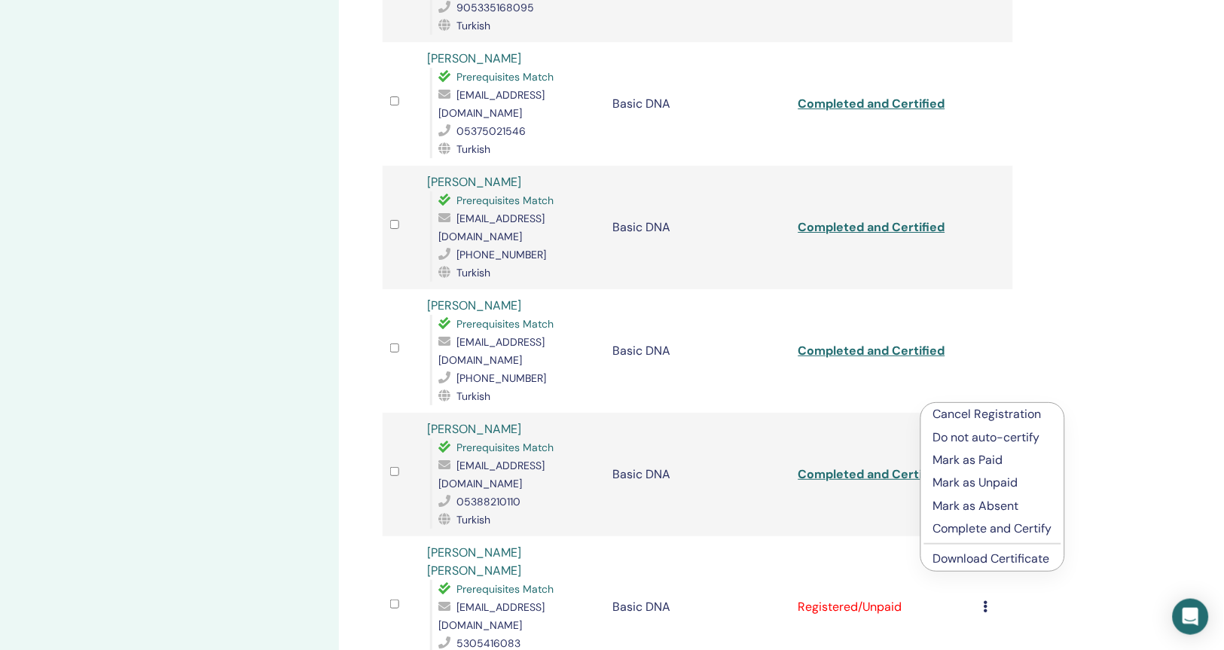
click at [997, 530] on p "Complete and Certify" at bounding box center [993, 529] width 119 height 18
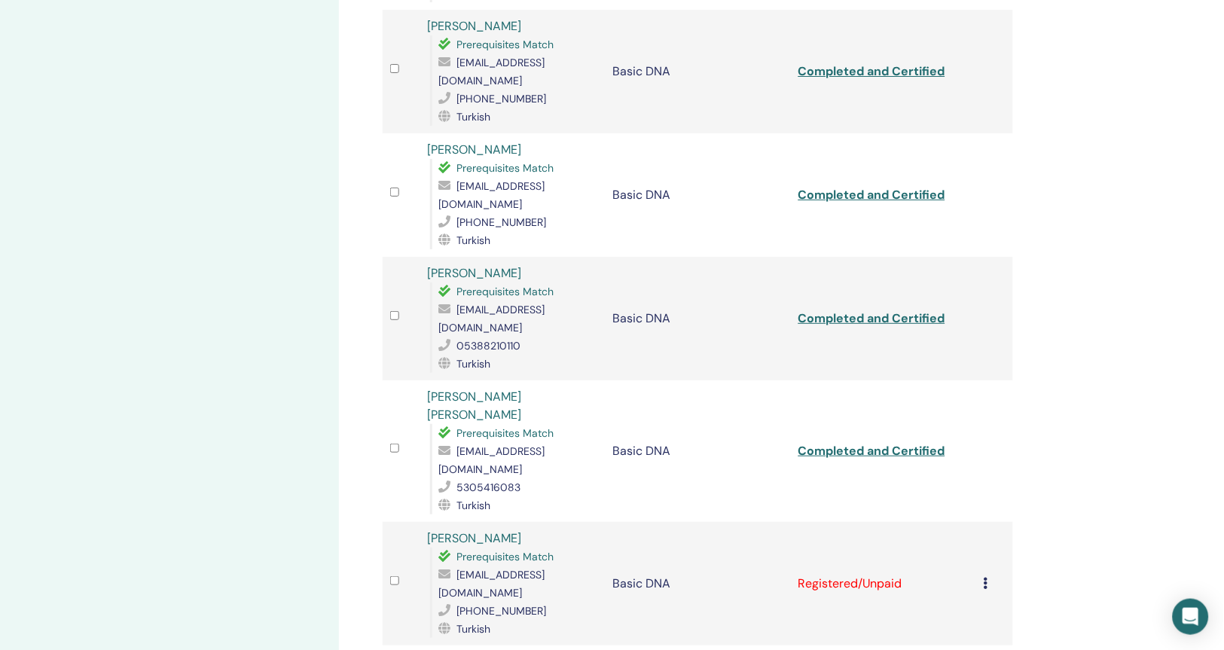
scroll to position [1350, 0]
click at [986, 576] on icon at bounding box center [986, 582] width 5 height 12
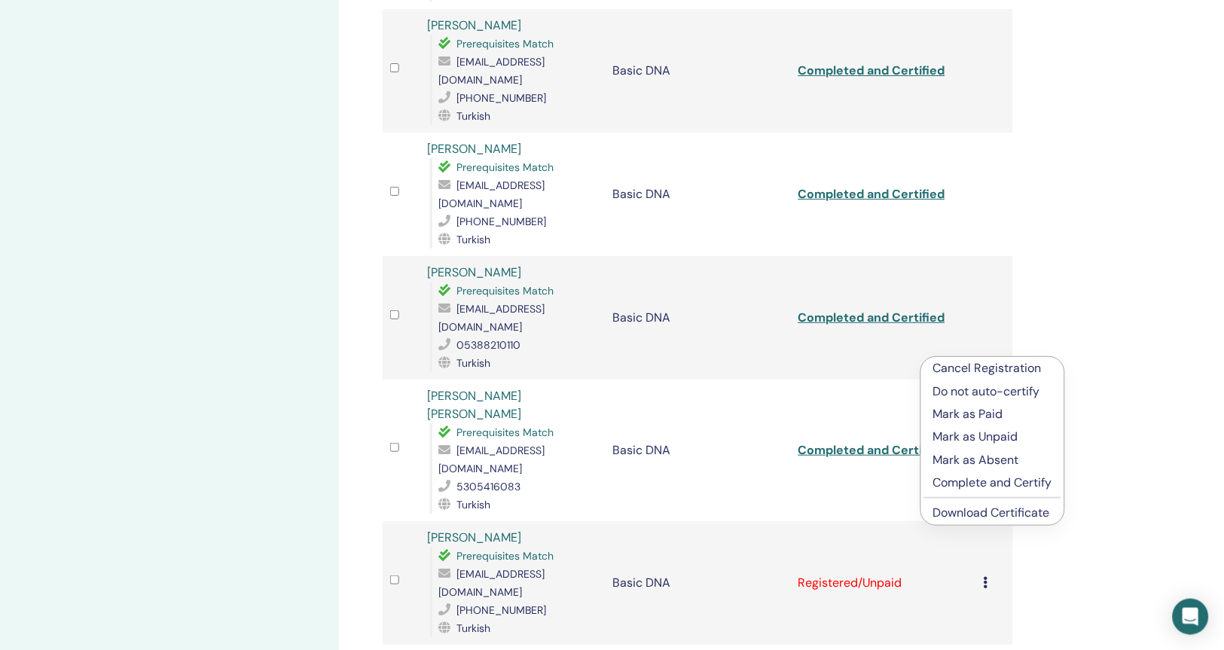
click at [987, 488] on p "Complete and Certify" at bounding box center [993, 483] width 119 height 18
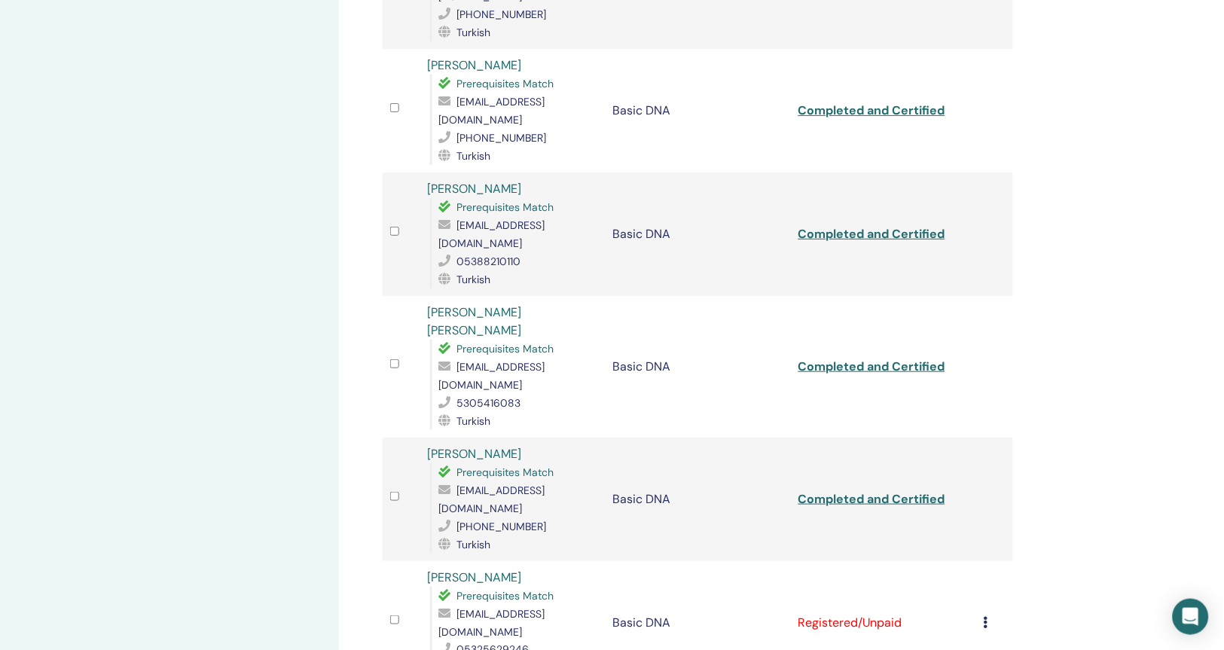
scroll to position [1362, 0]
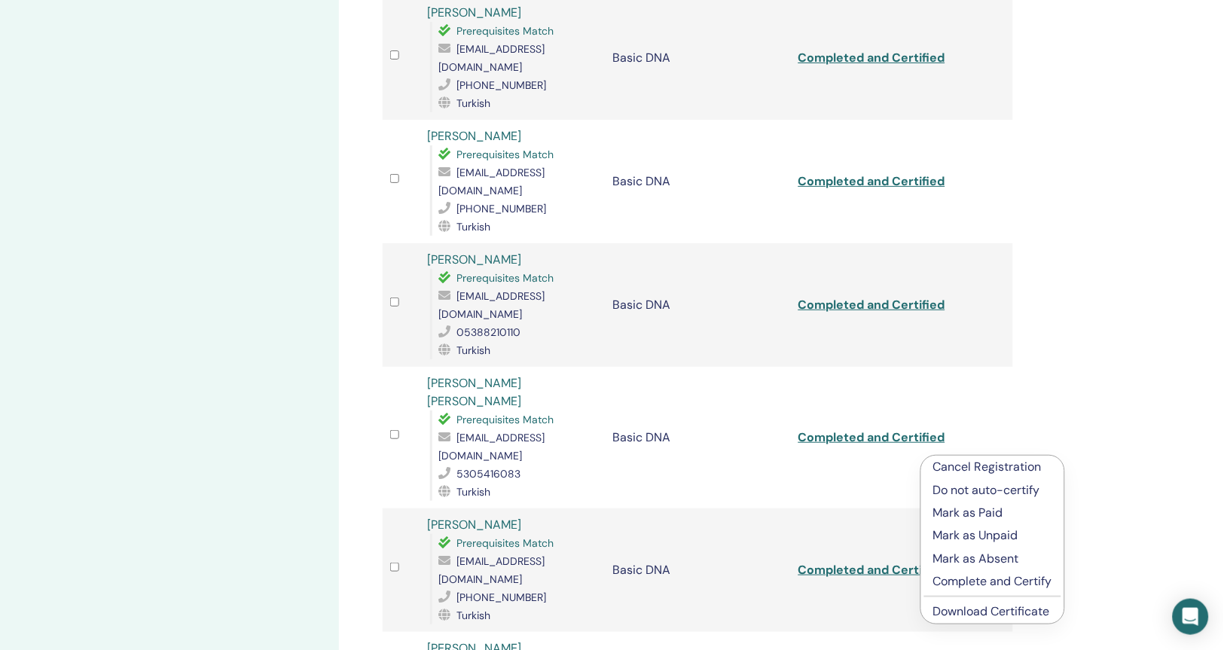
click at [987, 586] on p "Complete and Certify" at bounding box center [993, 582] width 119 height 18
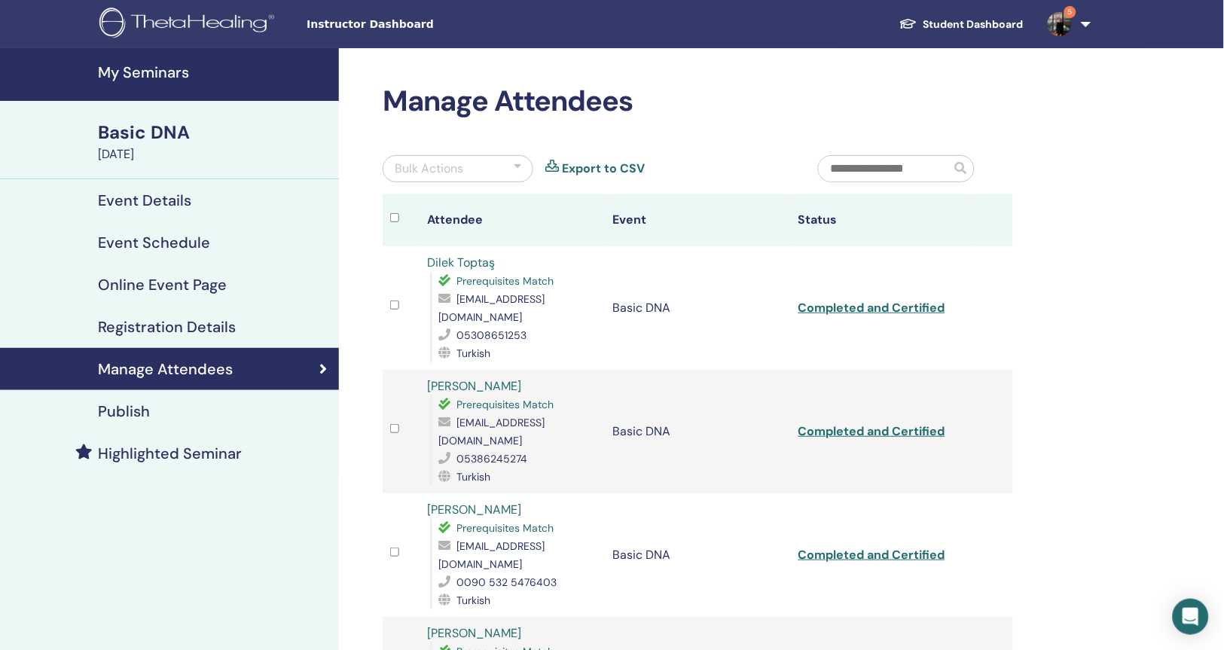
click at [161, 198] on h4 "Event Details" at bounding box center [144, 200] width 93 height 18
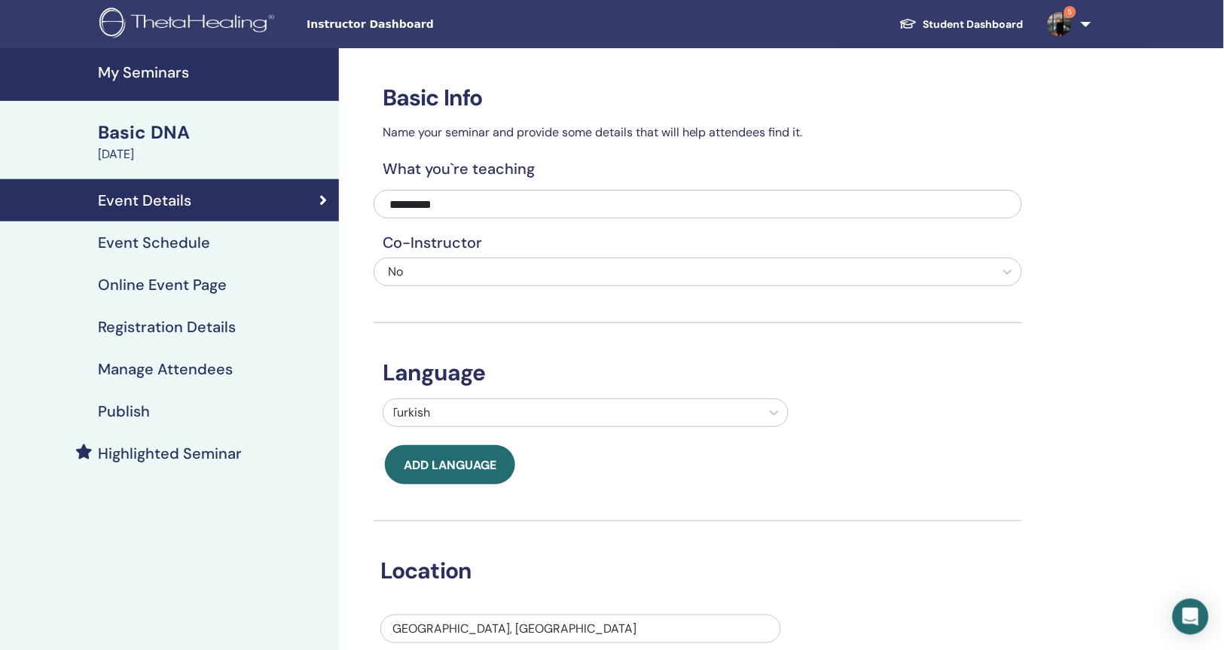
click at [145, 373] on h4 "Manage Attendees" at bounding box center [165, 369] width 135 height 18
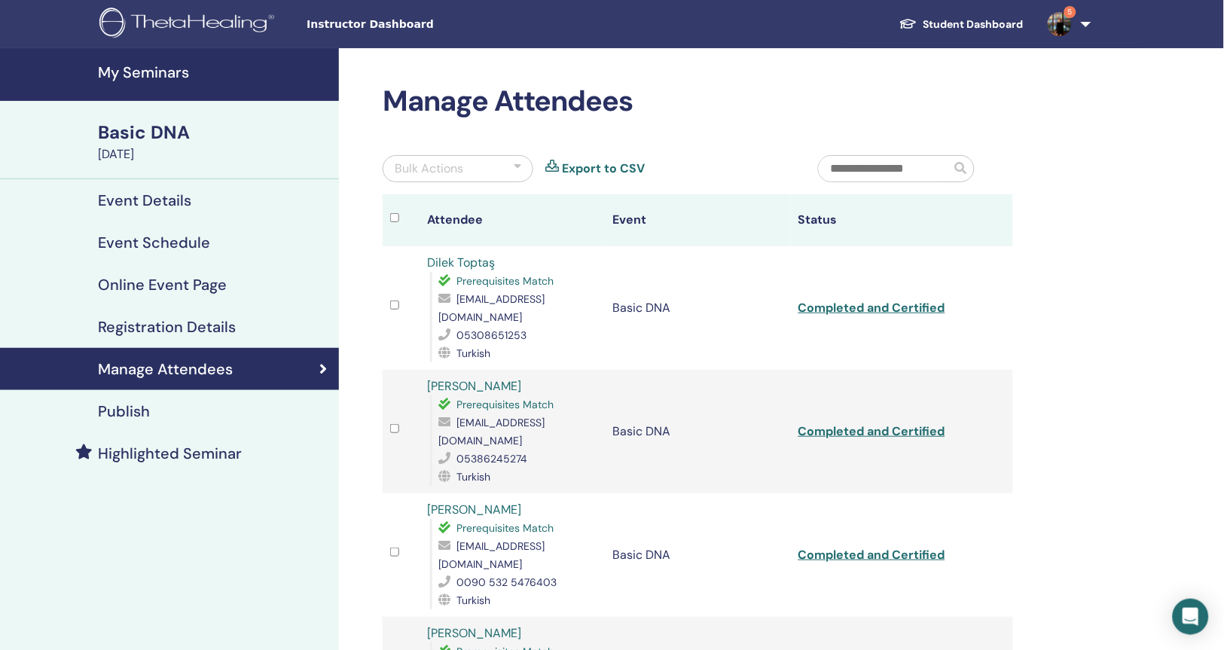
click at [141, 203] on h4 "Event Details" at bounding box center [144, 200] width 93 height 18
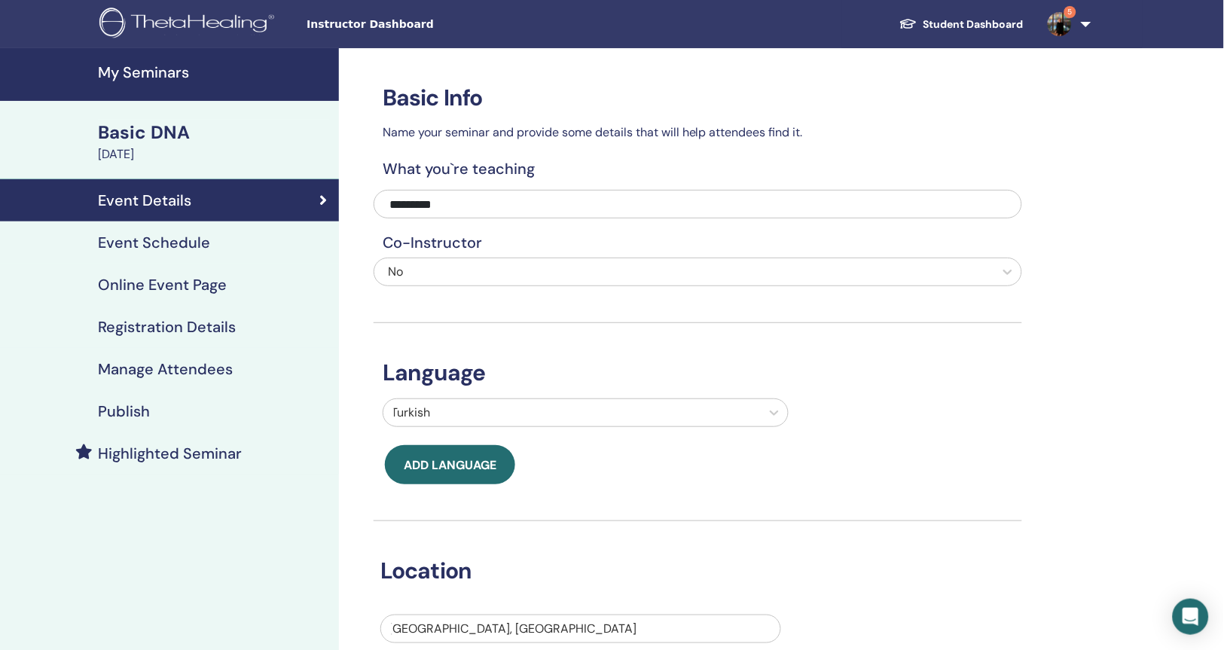
click at [142, 60] on link "My Seminars" at bounding box center [169, 74] width 339 height 53
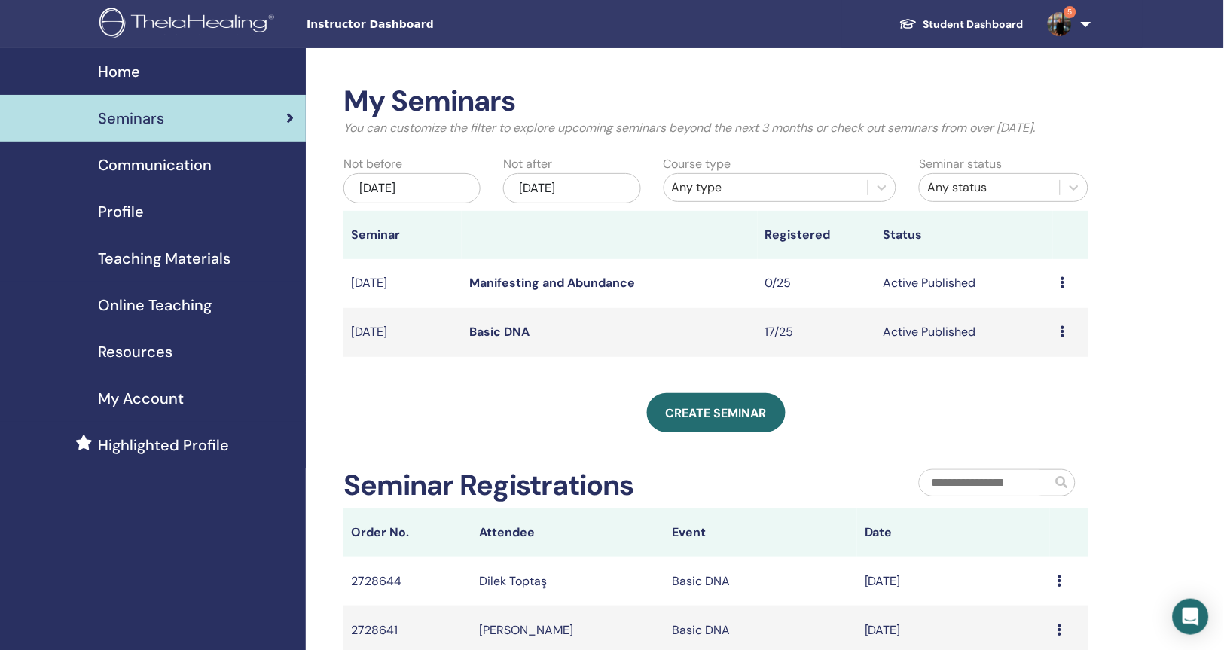
click at [1059, 352] on td "Preview Edit Attendees Cancel" at bounding box center [1070, 332] width 35 height 49
click at [1062, 338] on icon at bounding box center [1063, 332] width 5 height 12
click at [1047, 365] on link "Preview" at bounding box center [1034, 364] width 43 height 16
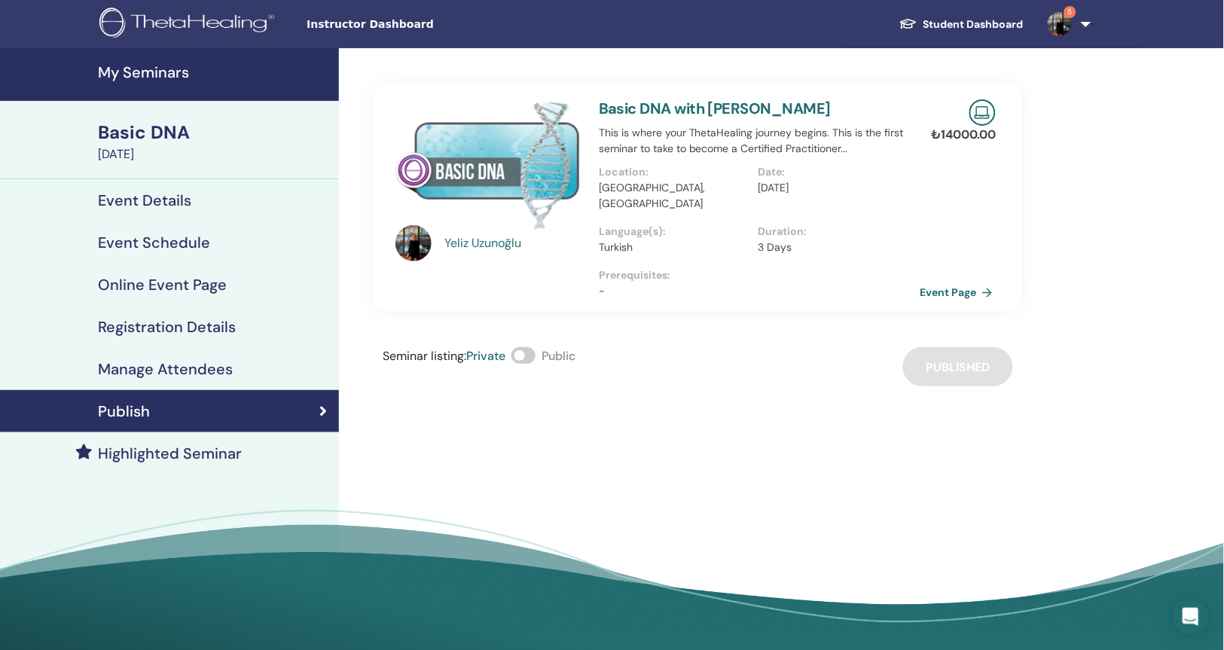
click at [961, 281] on link "Event Page" at bounding box center [959, 292] width 79 height 23
